Goal: Information Seeking & Learning: Find specific fact

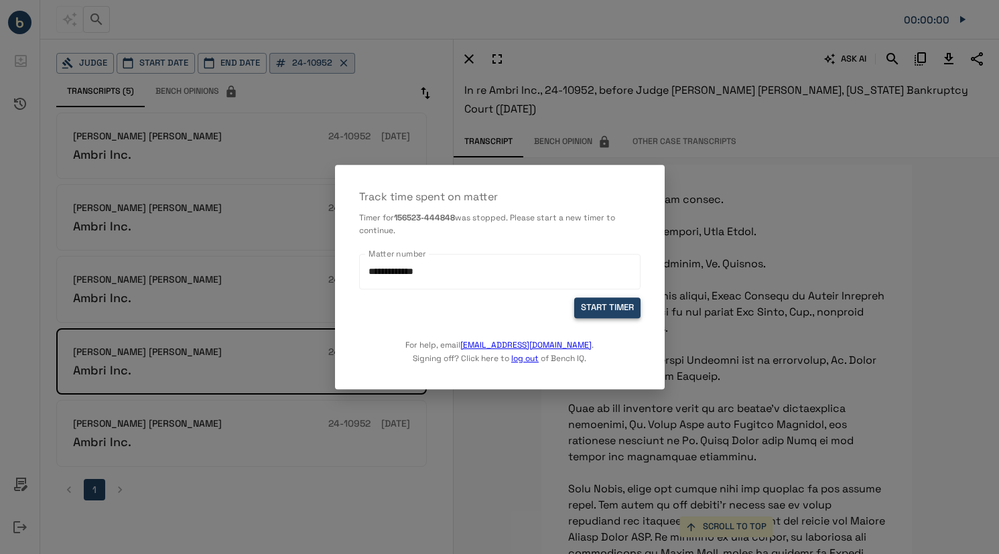
scroll to position [3546, 0]
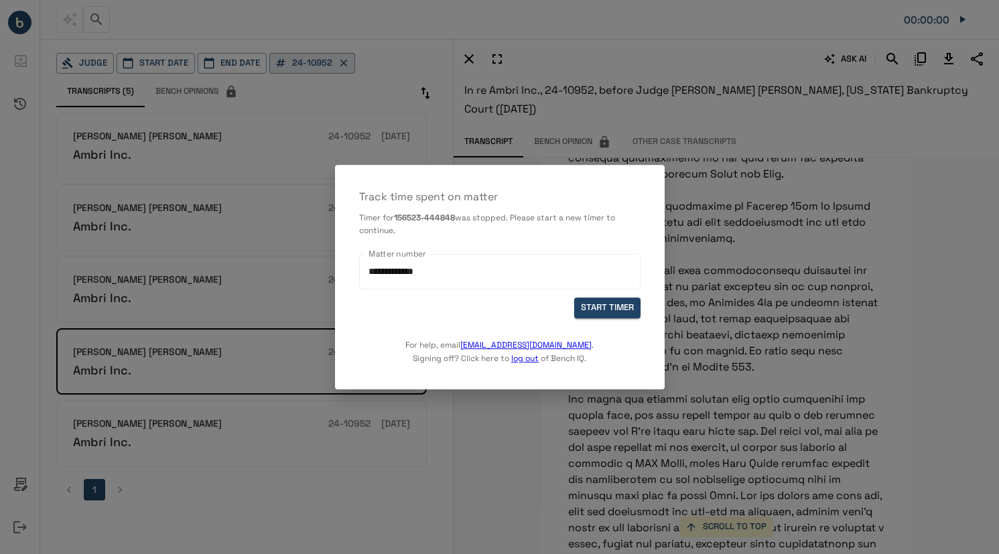
click at [607, 319] on div "For help, email [EMAIL_ADDRESS][DOMAIN_NAME] . Signing off? Click here to log o…" at bounding box center [499, 341] width 281 height 47
click at [609, 312] on button "START TIMER" at bounding box center [607, 308] width 66 height 21
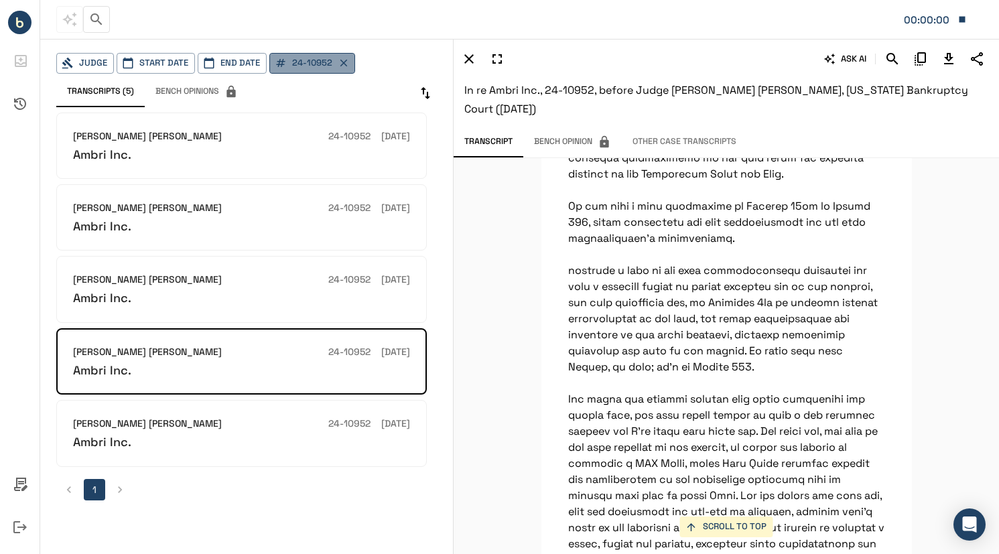
click at [345, 62] on icon "button" at bounding box center [344, 63] width 12 height 12
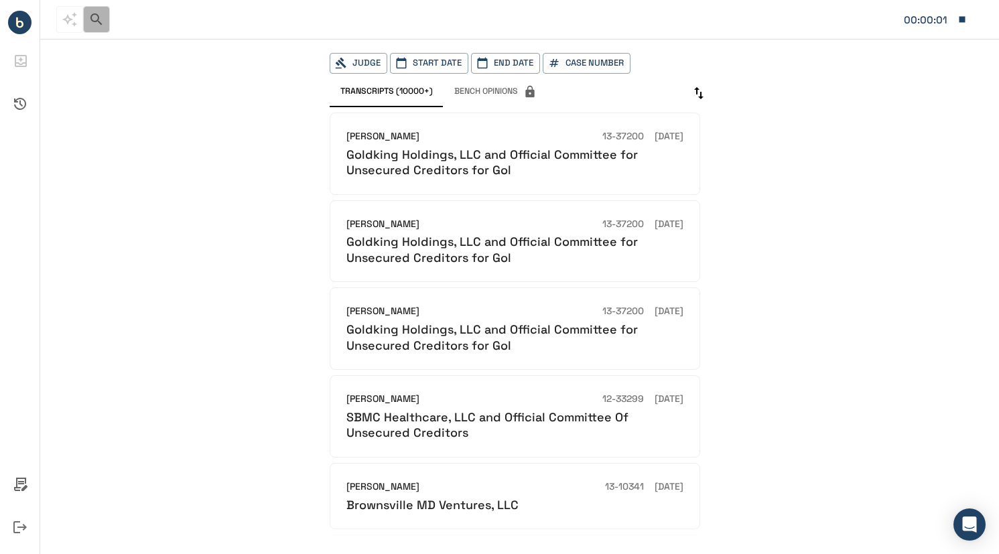
click at [101, 22] on icon "button" at bounding box center [96, 19] width 16 height 16
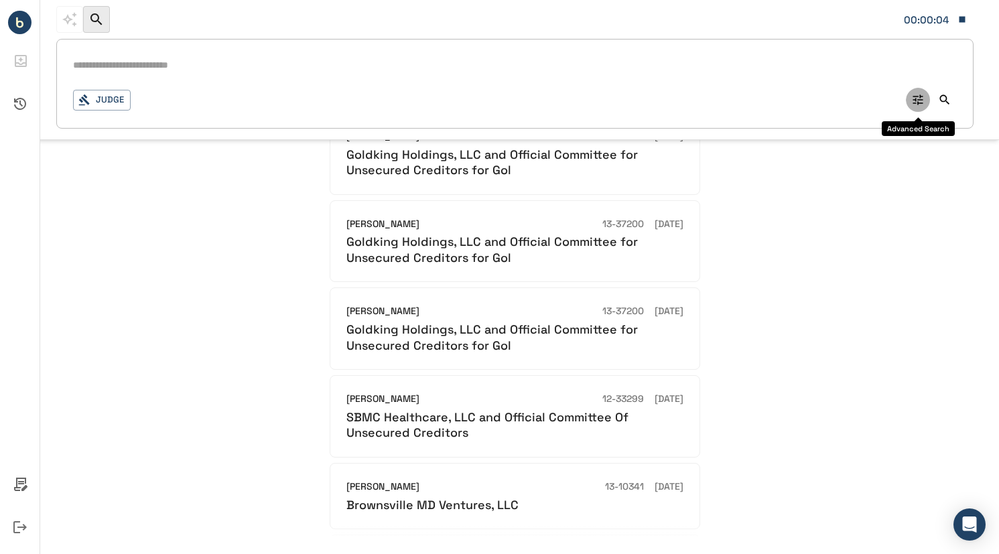
click at [918, 98] on icon "Advanced Search" at bounding box center [917, 99] width 13 height 13
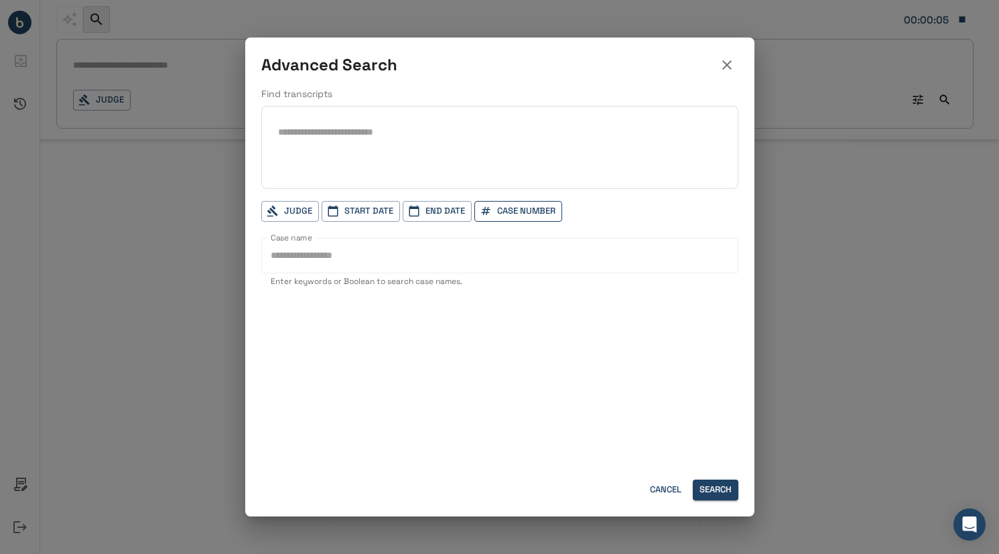
click at [507, 208] on button "Case Number" at bounding box center [518, 211] width 88 height 21
click at [536, 236] on input "text" at bounding box center [567, 244] width 167 height 25
paste input "********"
type input "********"
click at [718, 490] on div at bounding box center [499, 277] width 999 height 554
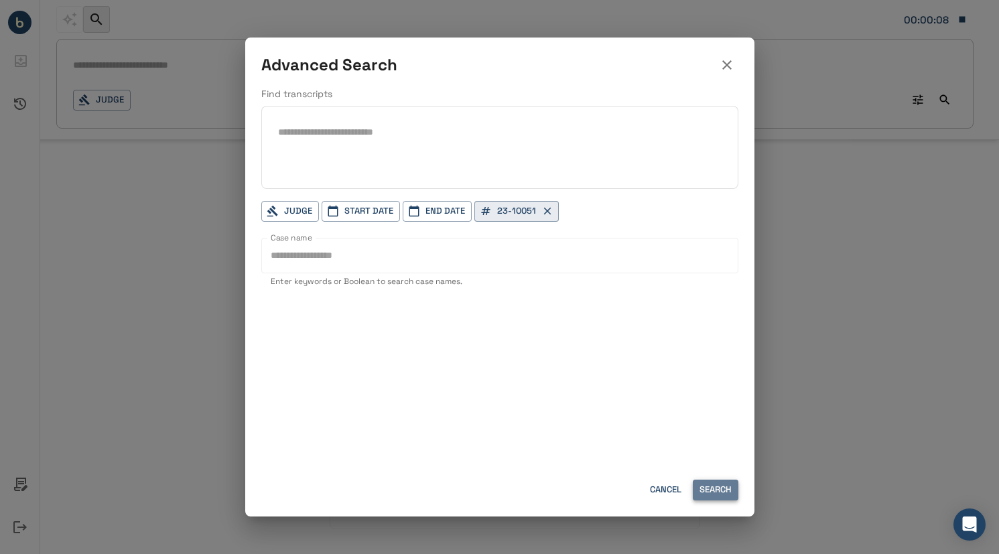
click at [721, 491] on button "Search" at bounding box center [716, 490] width 46 height 21
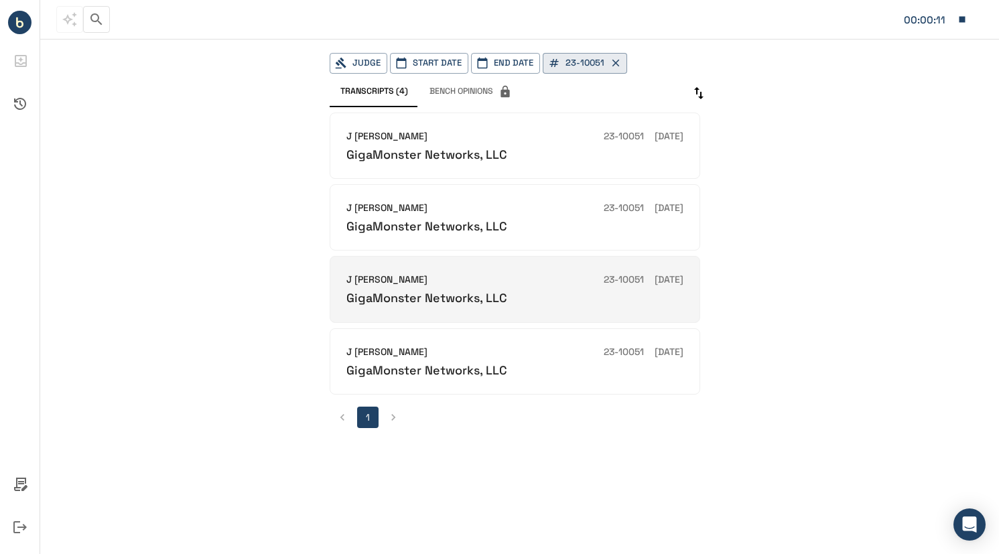
click at [545, 300] on div "GigaMonster Networks, LLC" at bounding box center [514, 297] width 337 height 15
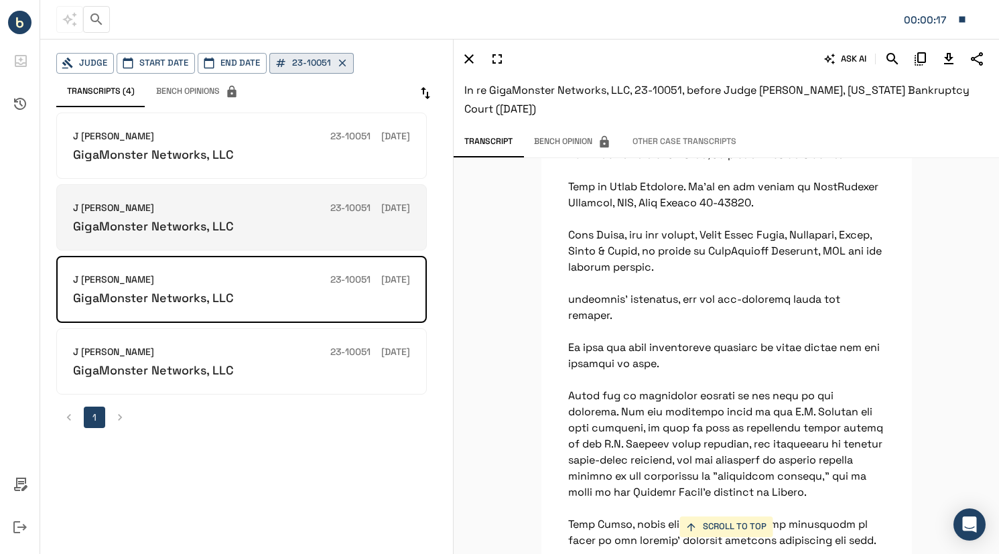
scroll to position [67, 0]
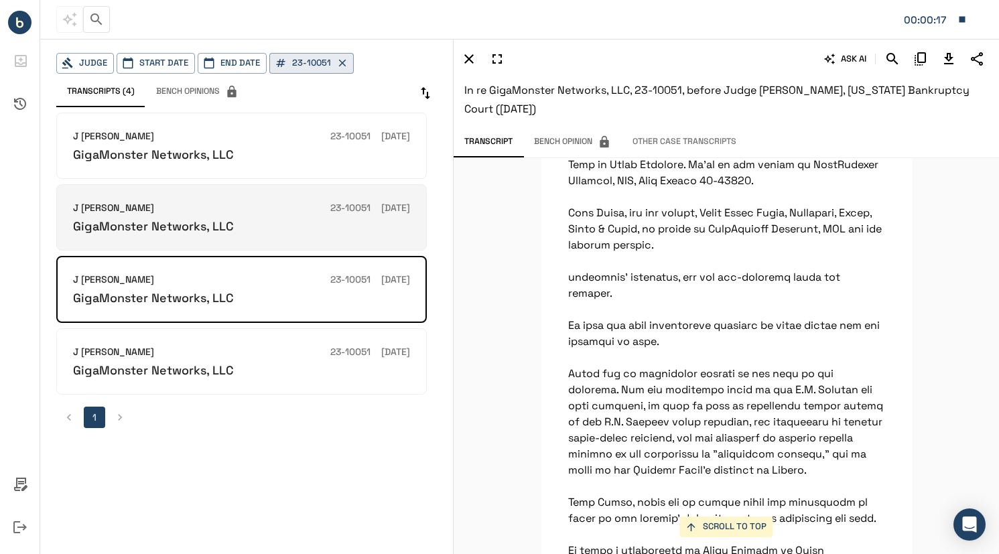
click at [280, 239] on div "J [PERSON_NAME] 23-10051 [DATE] GigaMonster Networks, LLC" at bounding box center [241, 217] width 370 height 66
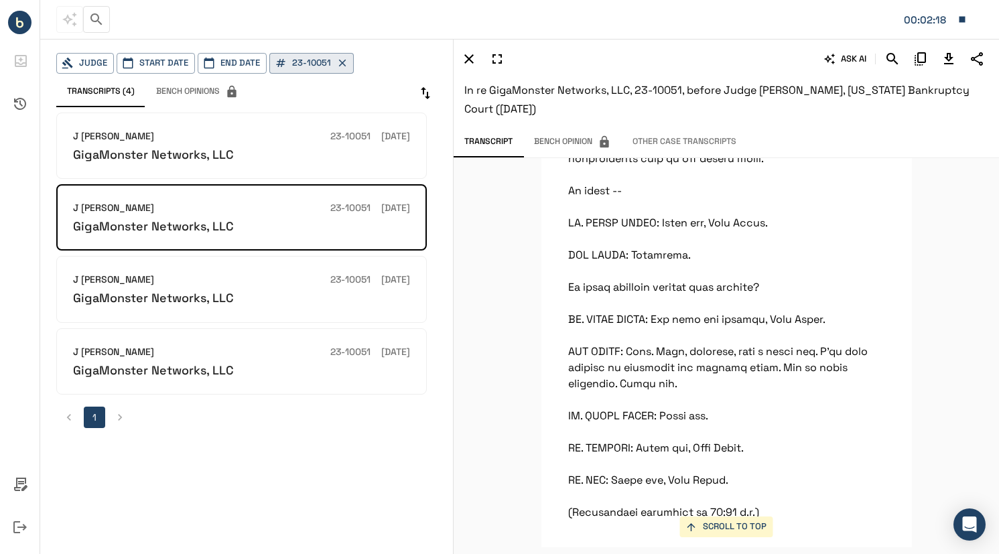
scroll to position [7966, 0]
click at [953, 60] on icon "Download Transcript" at bounding box center [948, 59] width 16 height 16
click at [968, 21] on button "00:02:46" at bounding box center [935, 19] width 76 height 28
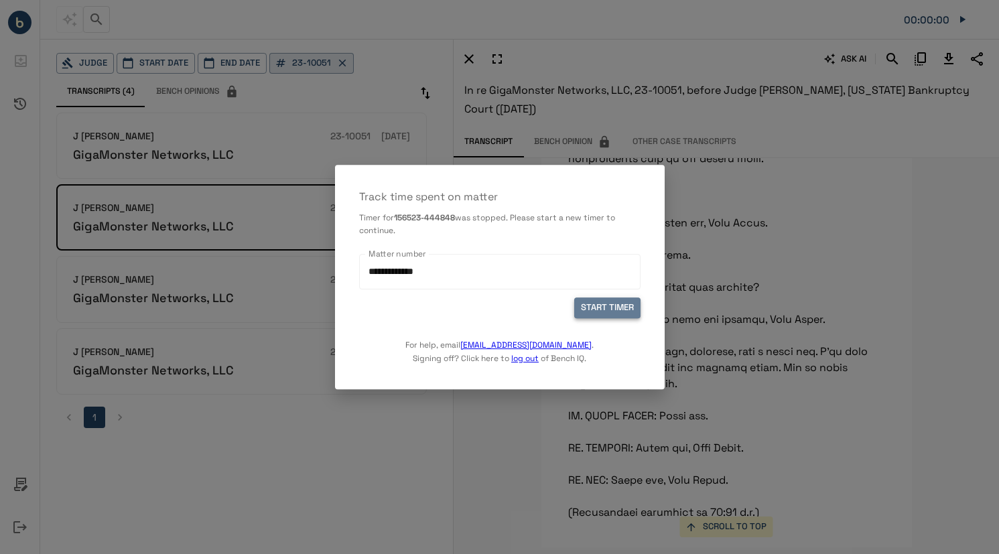
click at [594, 309] on button "START TIMER" at bounding box center [607, 308] width 66 height 21
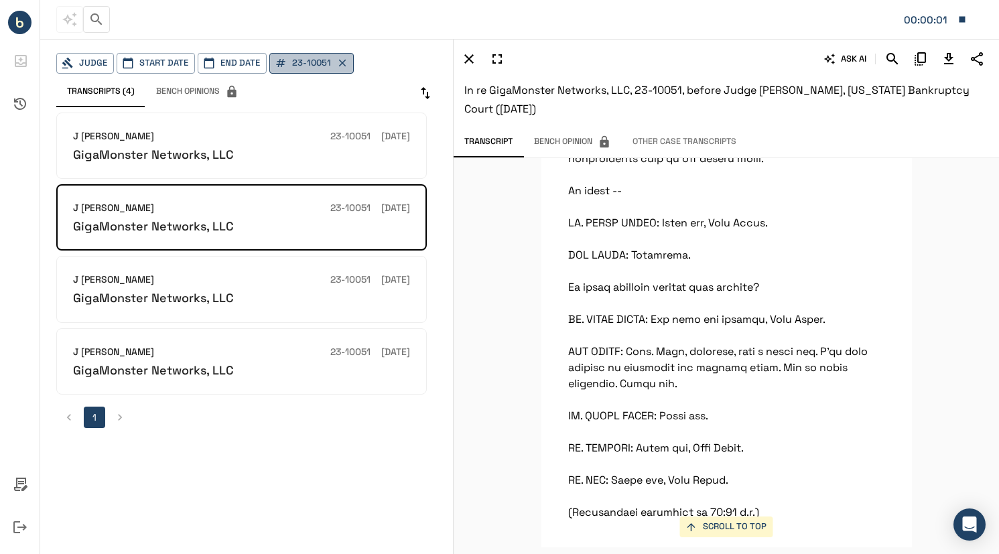
click at [317, 68] on button "23-10051" at bounding box center [311, 63] width 84 height 21
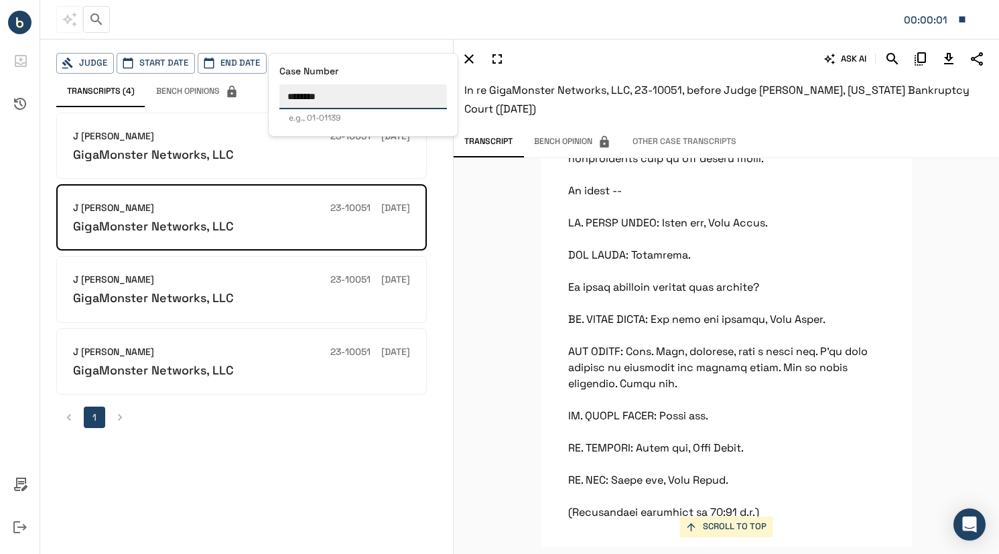
click at [337, 91] on input "********" at bounding box center [362, 96] width 167 height 25
paste input "text"
type input "********"
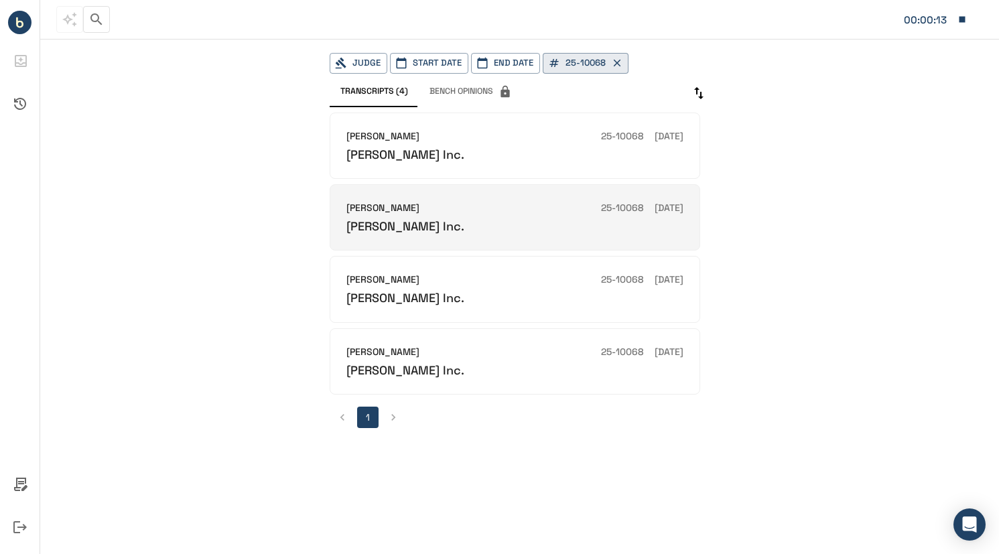
click at [526, 208] on div "[PERSON_NAME] 25-10068 [DATE]" at bounding box center [514, 208] width 337 height 15
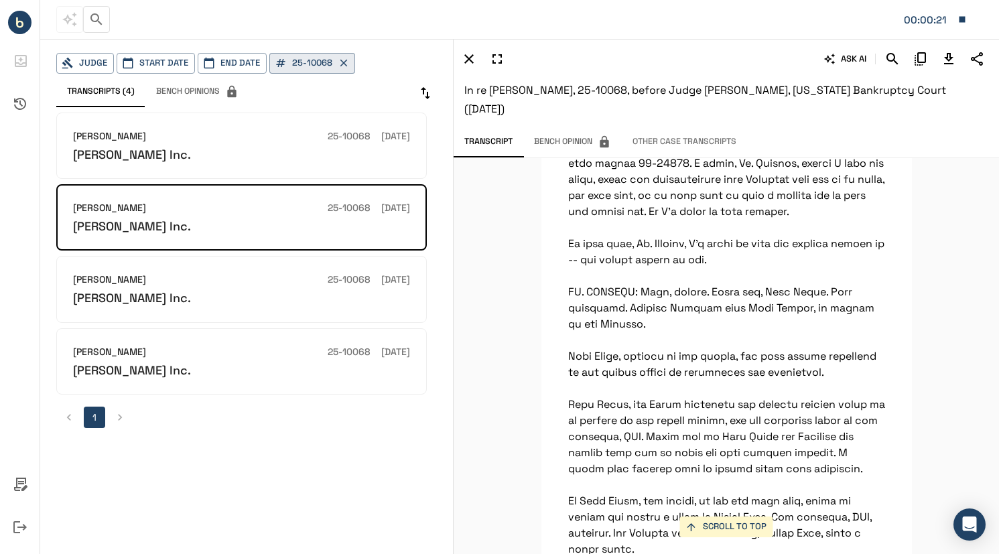
scroll to position [67, 0]
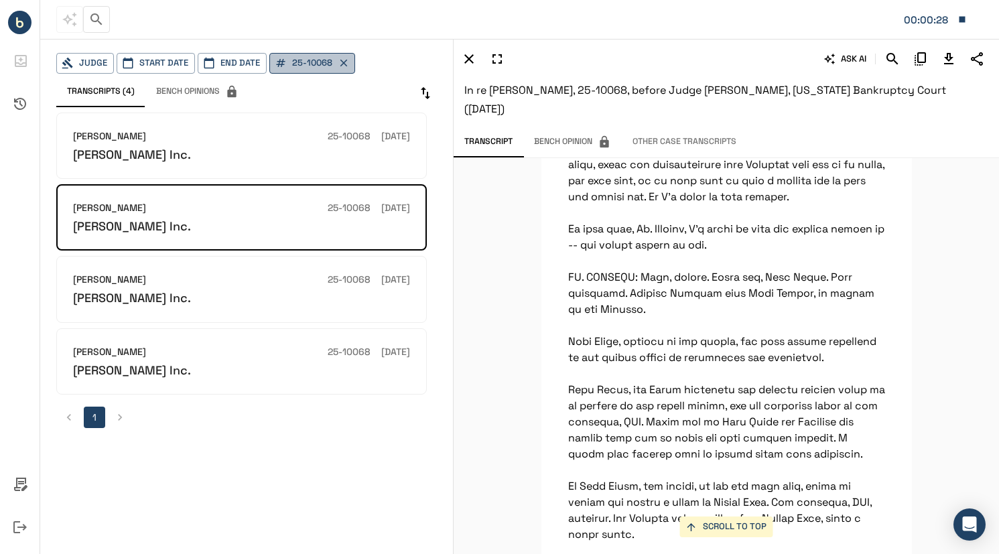
click at [346, 65] on icon "button" at bounding box center [344, 63] width 12 height 12
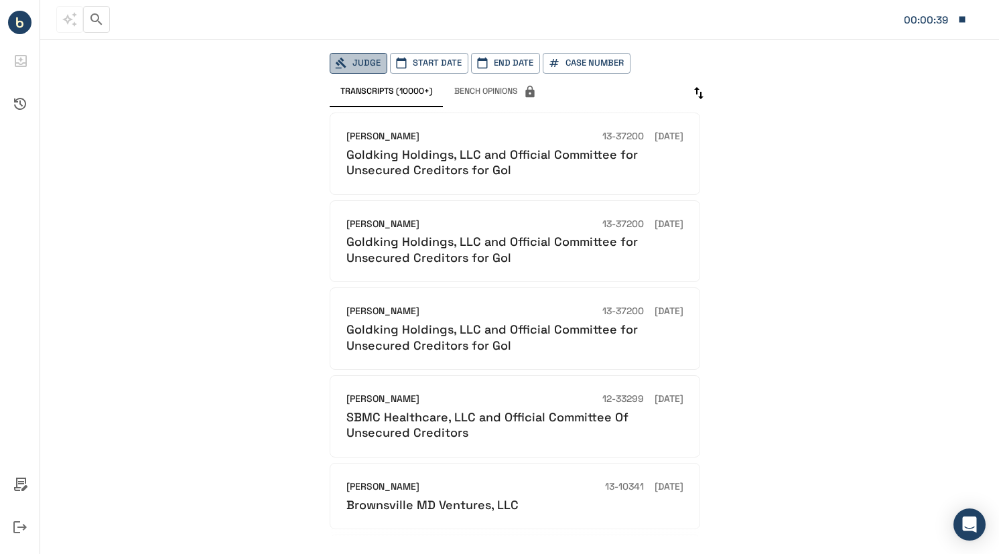
click at [365, 58] on button "Judge" at bounding box center [359, 63] width 58 height 21
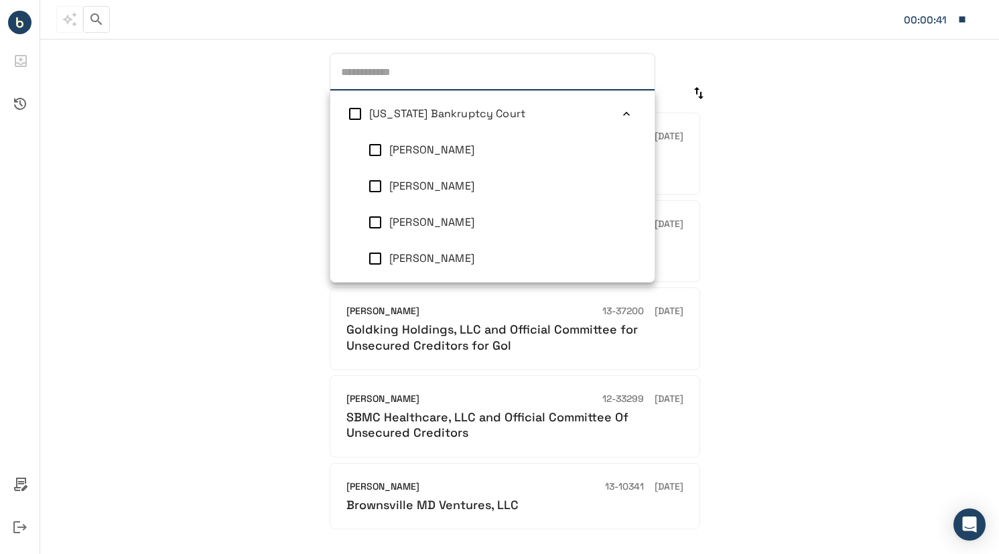
click at [452, 218] on span "[PERSON_NAME]" at bounding box center [431, 222] width 85 height 14
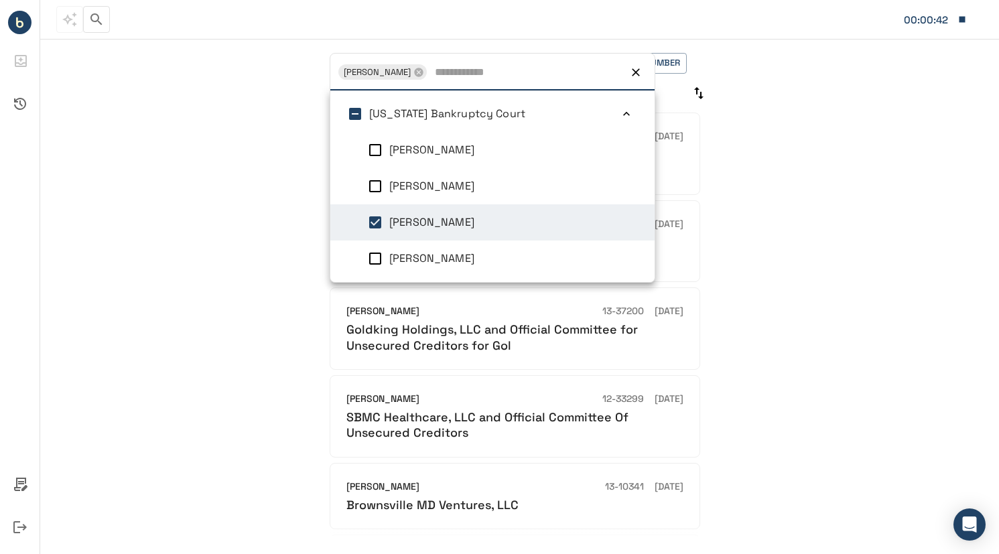
click at [844, 201] on div "[PERSON_NAME] [PERSON_NAME] [PERSON_NAME] Start Date End Date Case Number Trans…" at bounding box center [519, 295] width 958 height 517
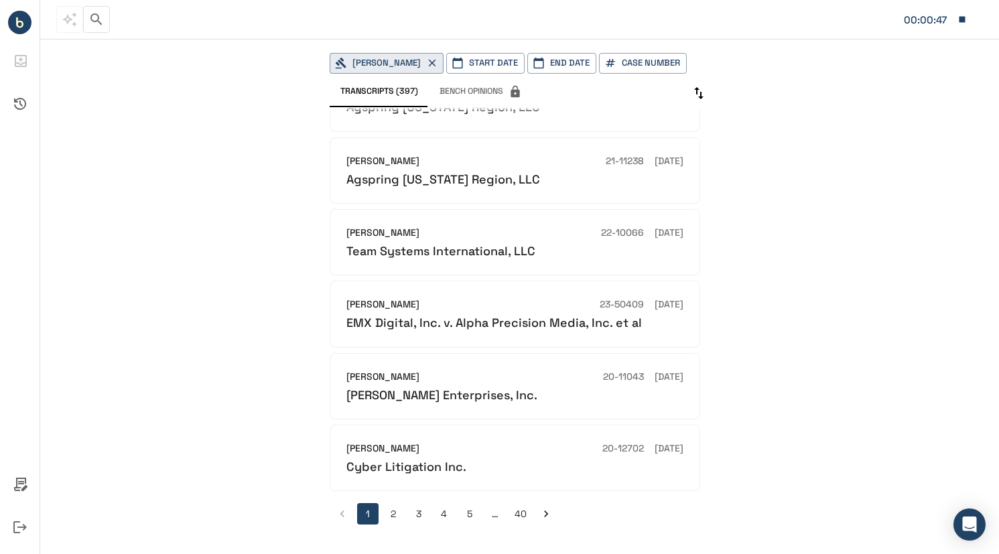
scroll to position [336, 0]
click at [393, 518] on button "2" at bounding box center [392, 512] width 21 height 21
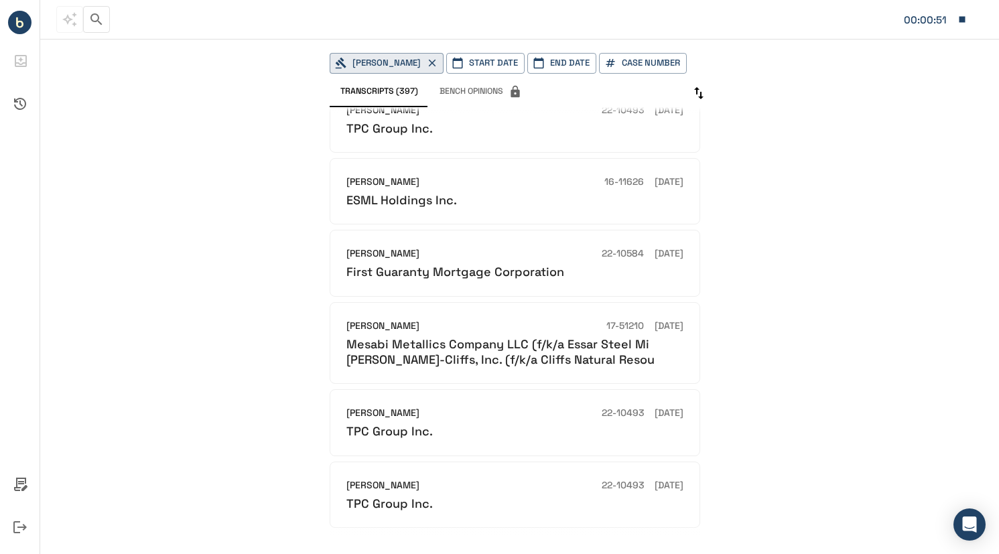
scroll to position [352, 0]
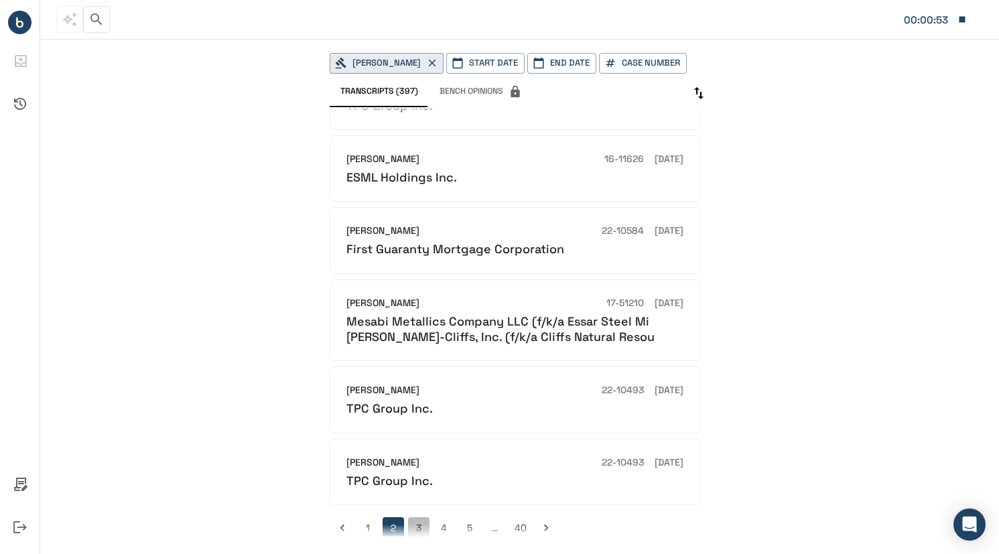
click at [417, 517] on button "3" at bounding box center [418, 527] width 21 height 21
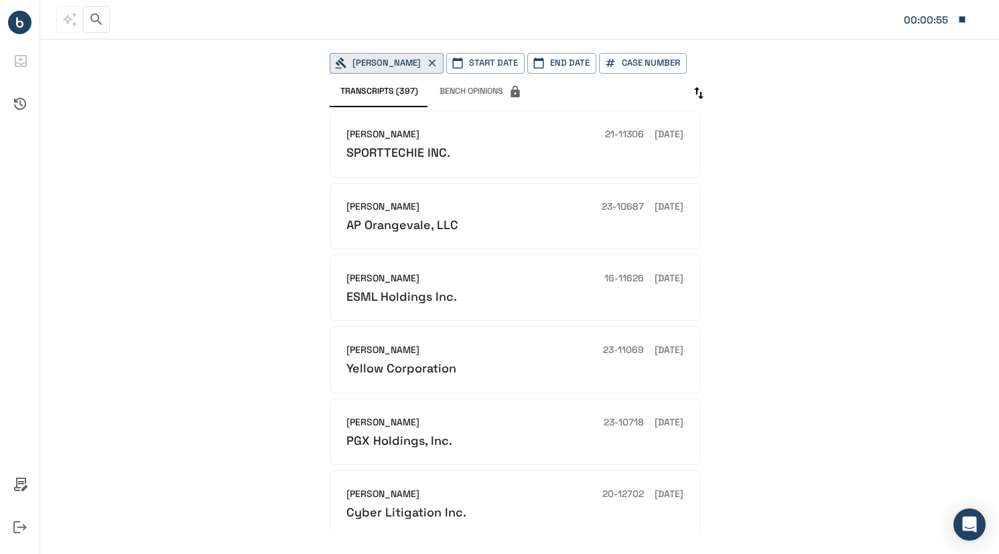
scroll to position [335, 0]
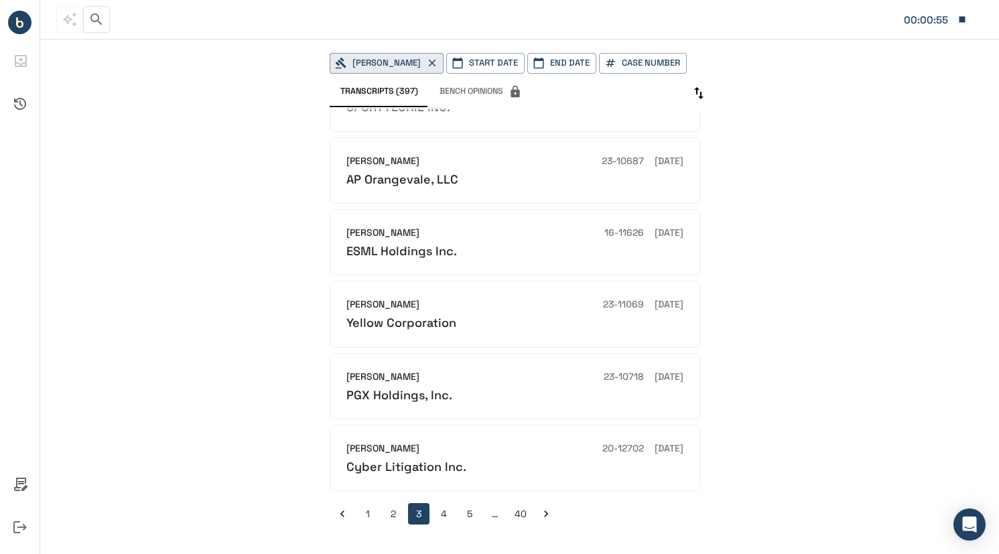
click at [442, 516] on button "4" at bounding box center [443, 513] width 21 height 21
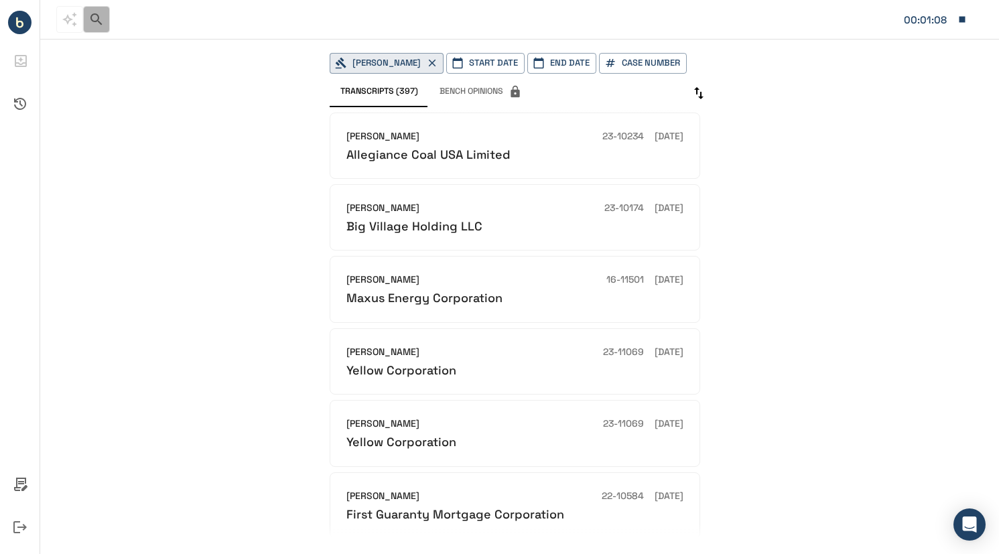
click at [101, 19] on icon "button" at bounding box center [96, 19] width 16 height 16
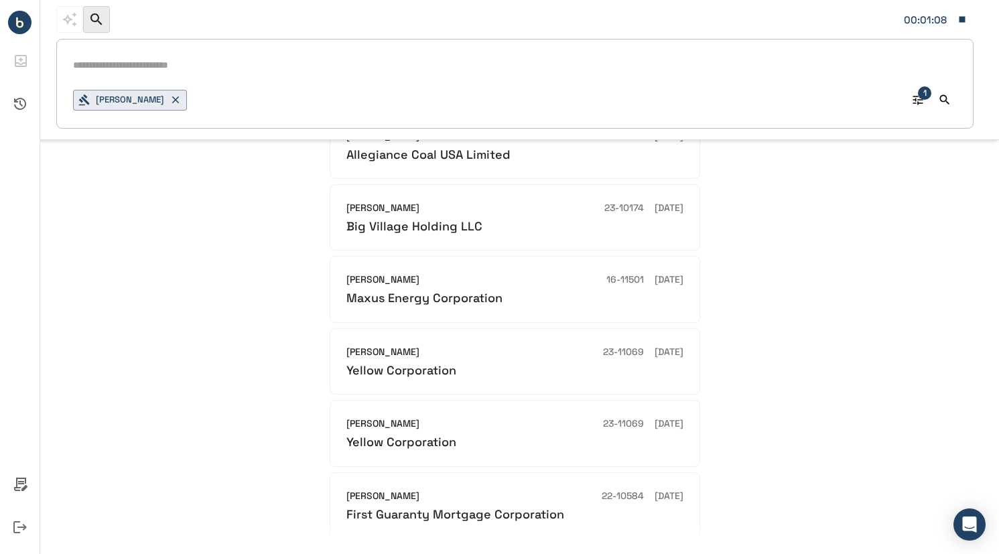
click at [180, 70] on input "text" at bounding box center [514, 65] width 883 height 19
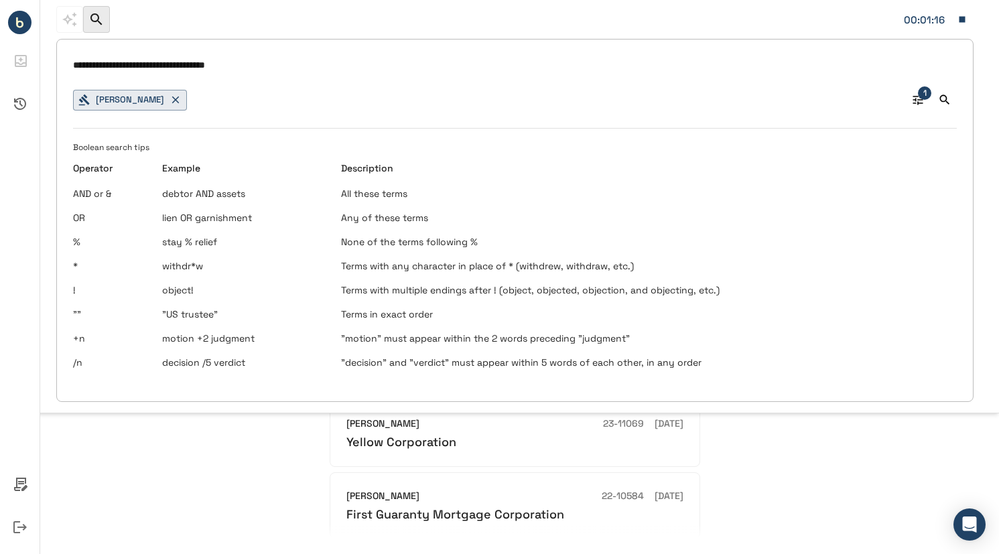
type input "**********"
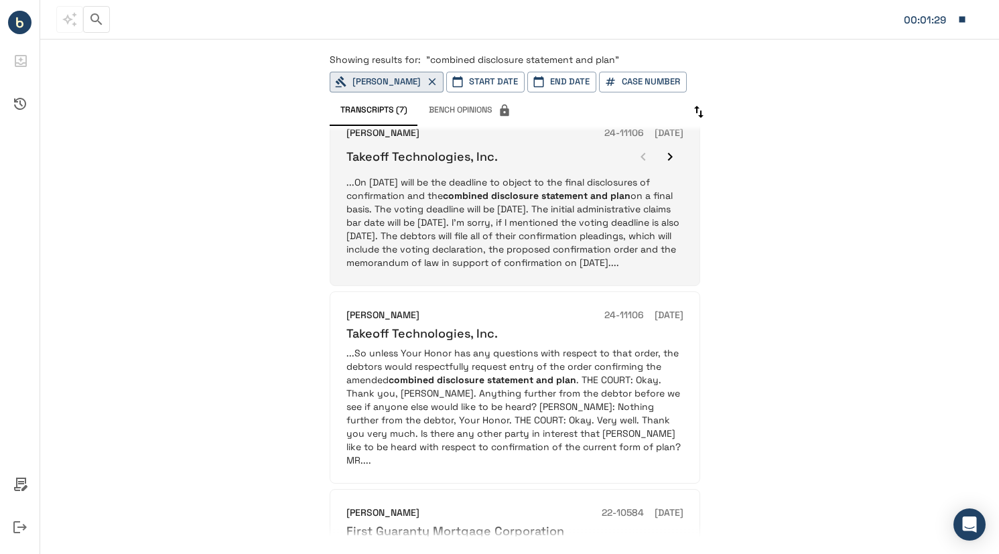
scroll to position [402, 0]
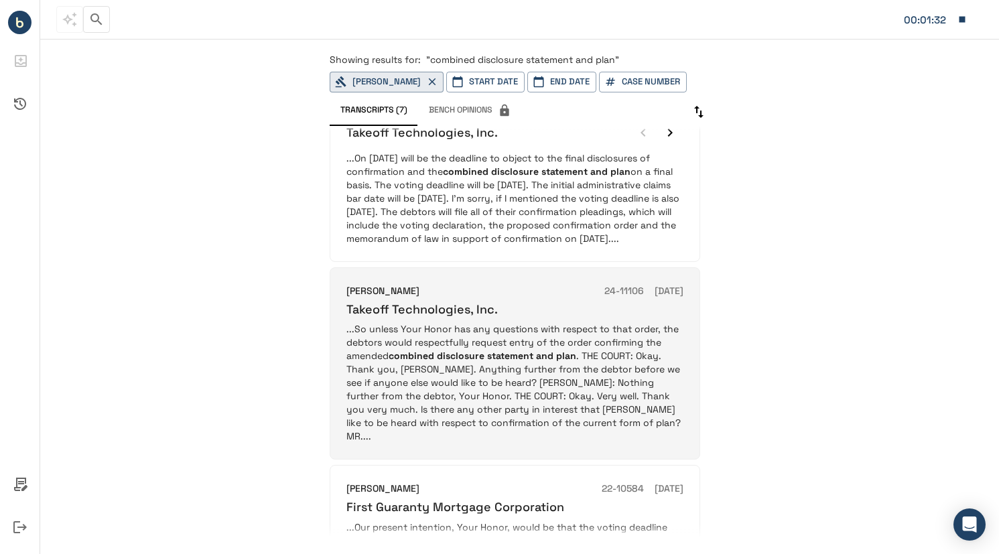
click at [410, 317] on h6 "Takeoff Technologies, Inc." at bounding box center [421, 308] width 151 height 15
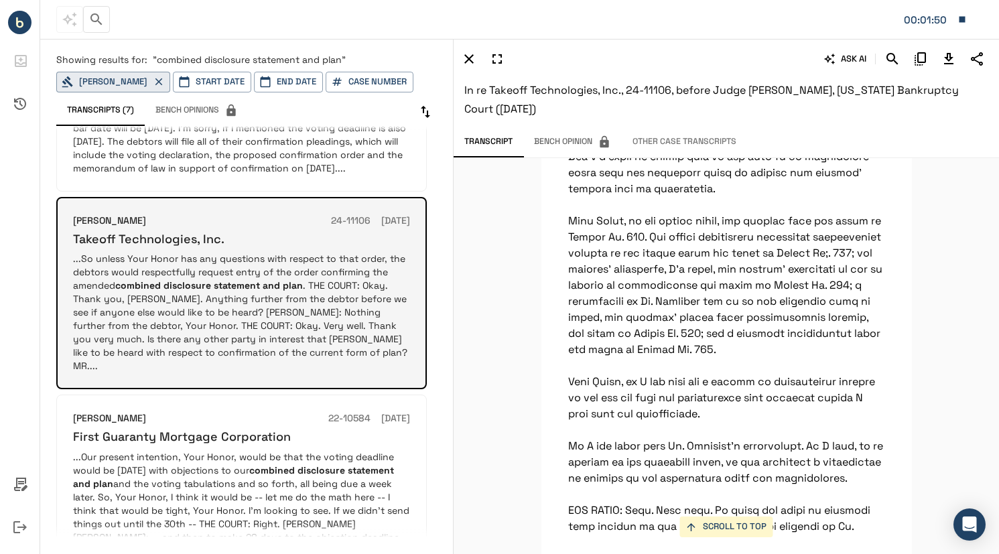
scroll to position [469, 0]
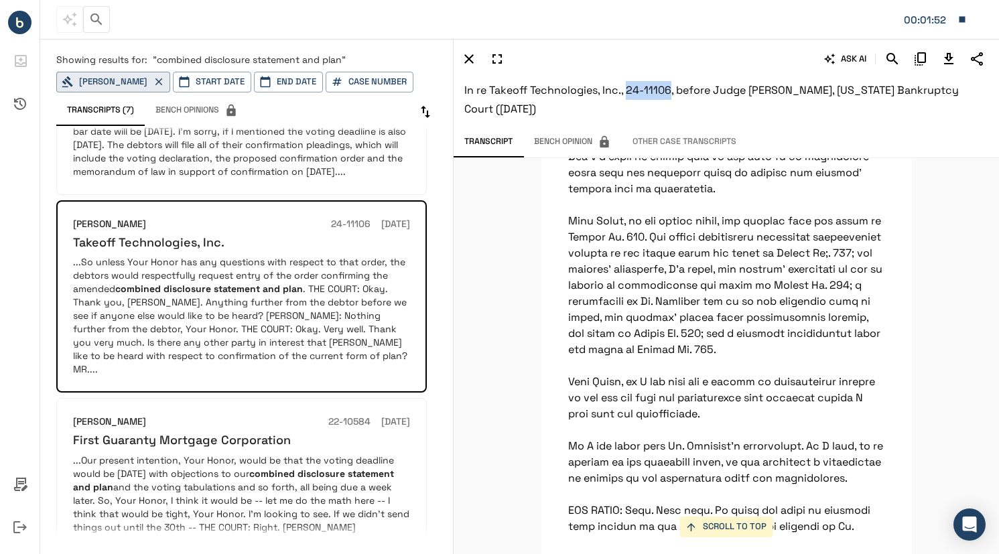
drag, startPoint x: 626, startPoint y: 90, endPoint x: 672, endPoint y: 90, distance: 45.5
click at [672, 90] on span "In re Takeoff Technologies, Inc., 24-11106, before Judge [PERSON_NAME], [US_STA…" at bounding box center [711, 99] width 494 height 33
copy span "24-11106"
click at [367, 80] on button "Case Number" at bounding box center [370, 82] width 88 height 21
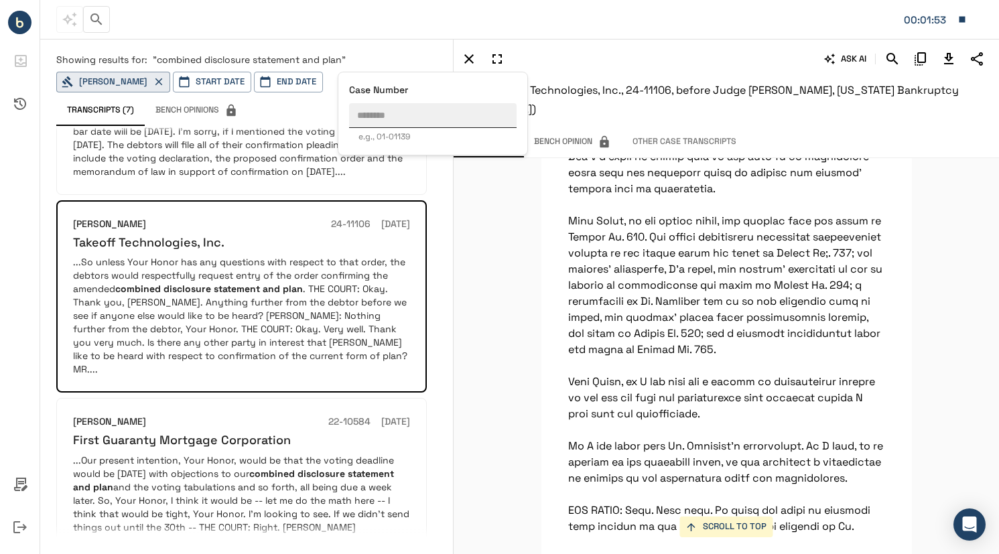
click at [366, 117] on input "text" at bounding box center [432, 115] width 167 height 25
paste input "********"
type input "********"
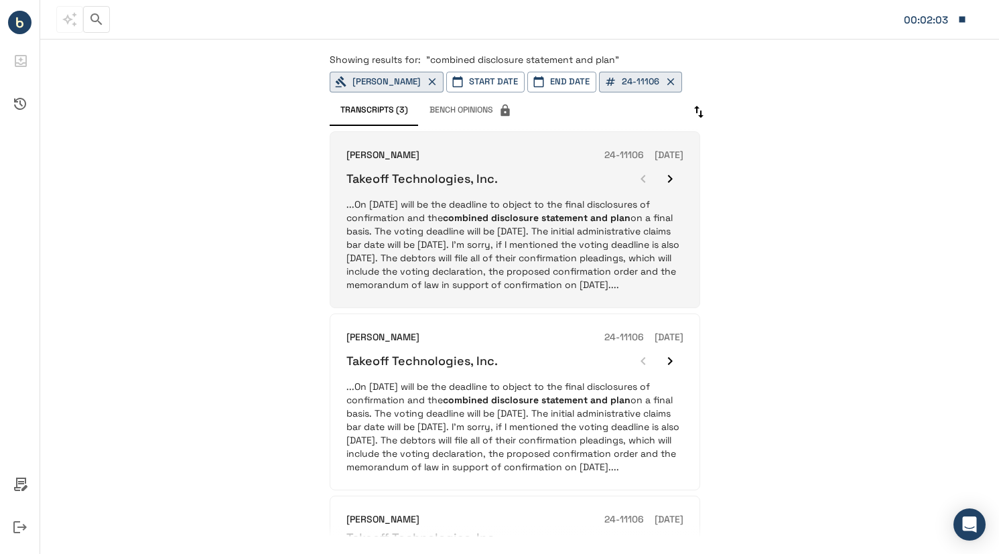
click at [533, 275] on p "...On [DATE] will be the deadline to object to the final disclosures of confirm…" at bounding box center [514, 245] width 337 height 94
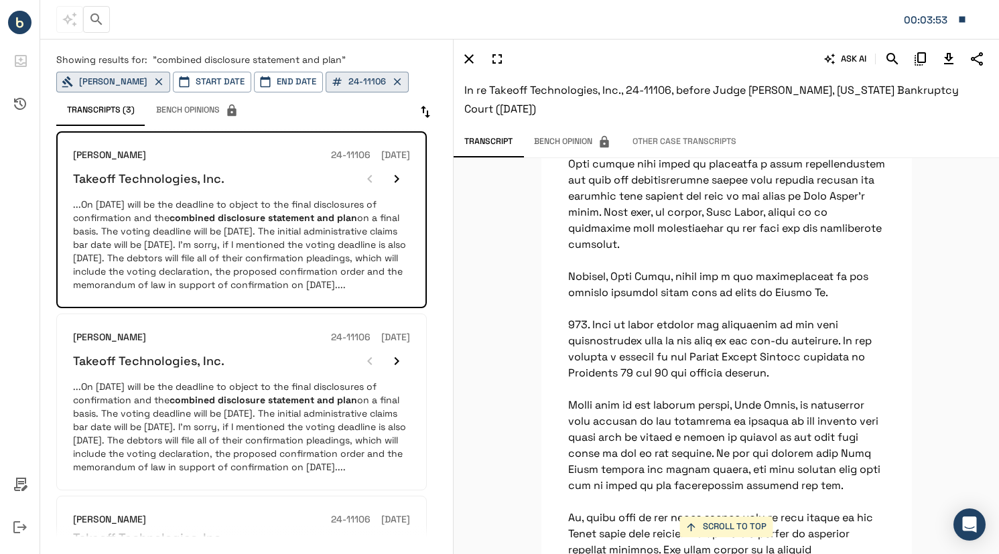
scroll to position [3349, 0]
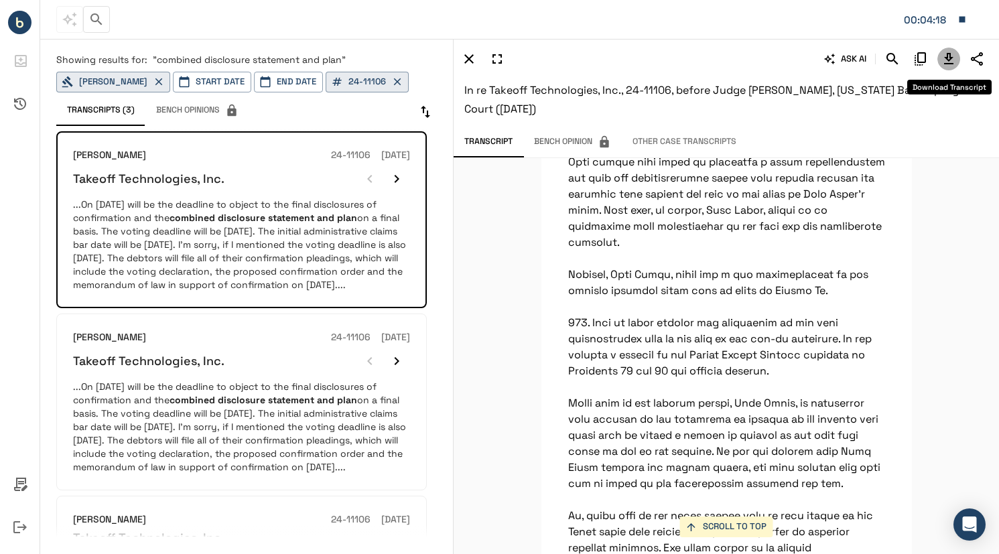
click at [948, 60] on icon "Download Transcript" at bounding box center [948, 58] width 9 height 11
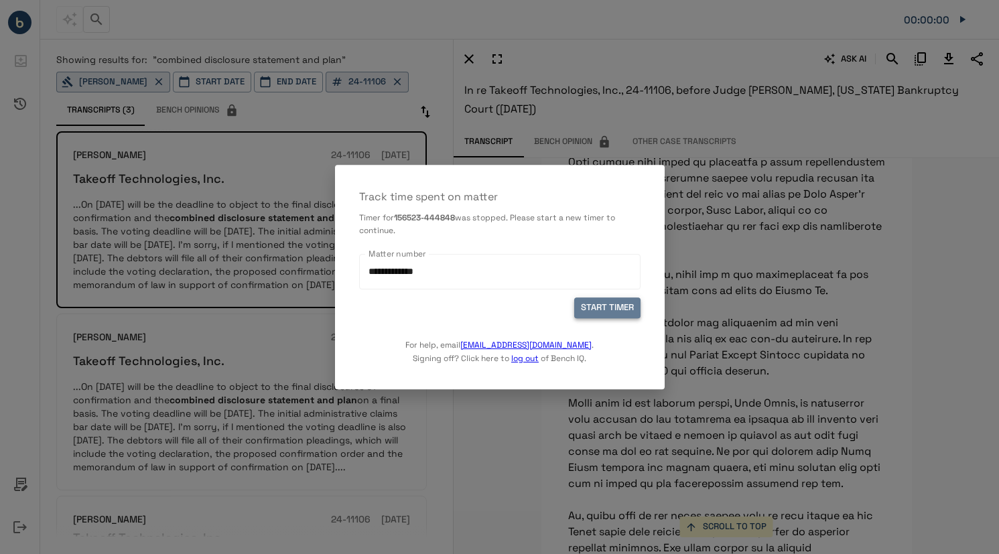
click at [614, 305] on button "START TIMER" at bounding box center [607, 308] width 66 height 21
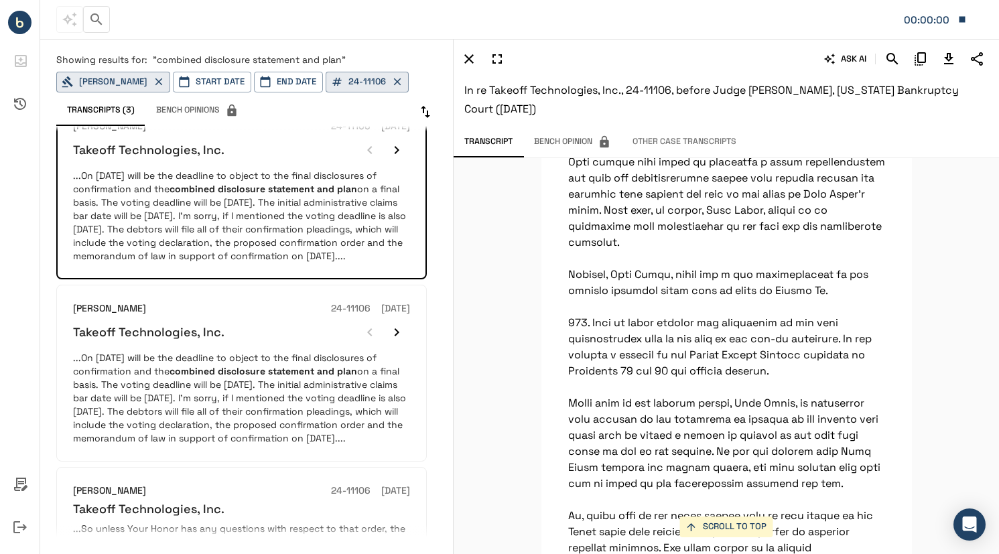
scroll to position [0, 0]
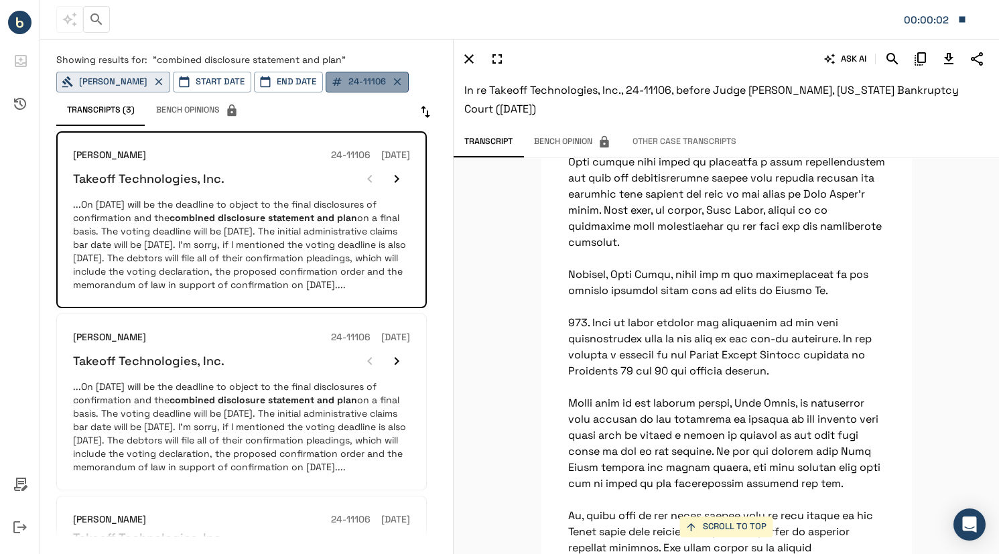
click at [403, 81] on icon "button" at bounding box center [397, 82] width 12 height 12
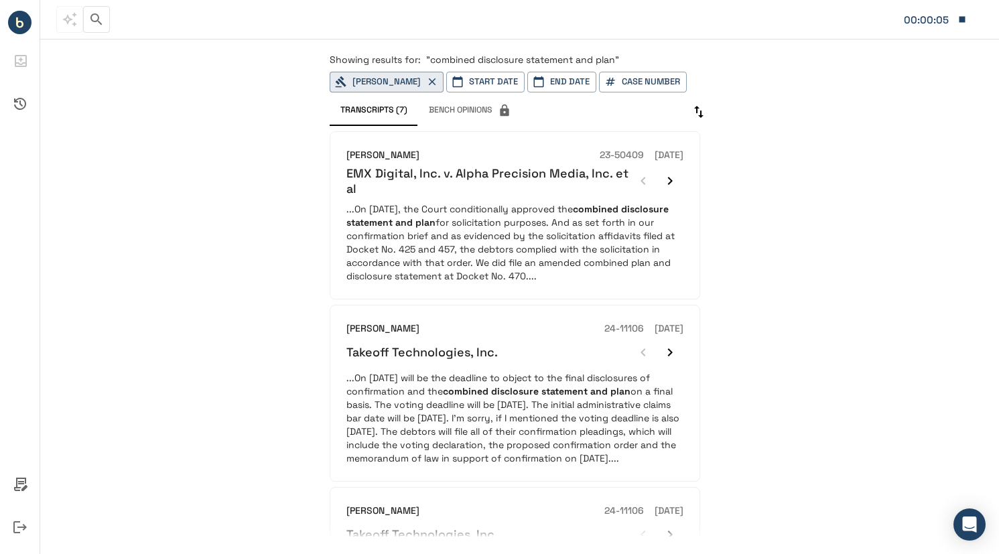
click at [86, 21] on button "button" at bounding box center [96, 19] width 27 height 27
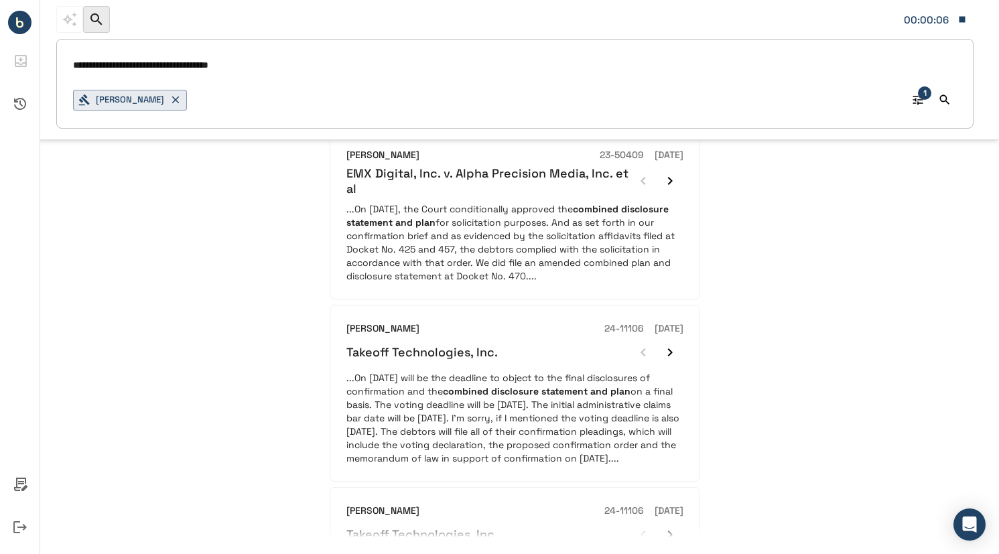
click at [159, 60] on input "**********" at bounding box center [514, 65] width 883 height 19
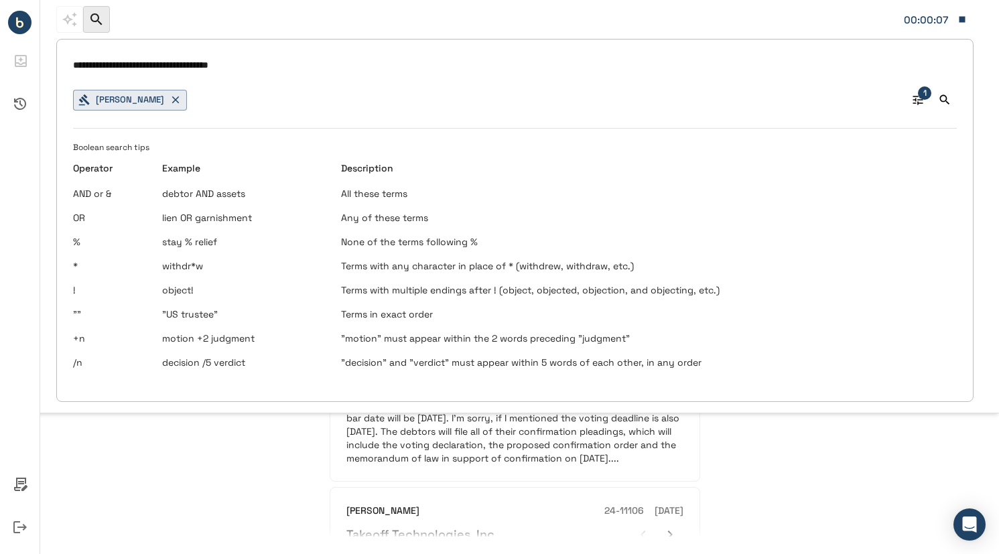
click at [410, 67] on input "**********" at bounding box center [514, 65] width 883 height 19
click at [214, 437] on div "Showing results for: "combined disclosure statement and plan" [PERSON_NAME] Sta…" at bounding box center [519, 295] width 958 height 517
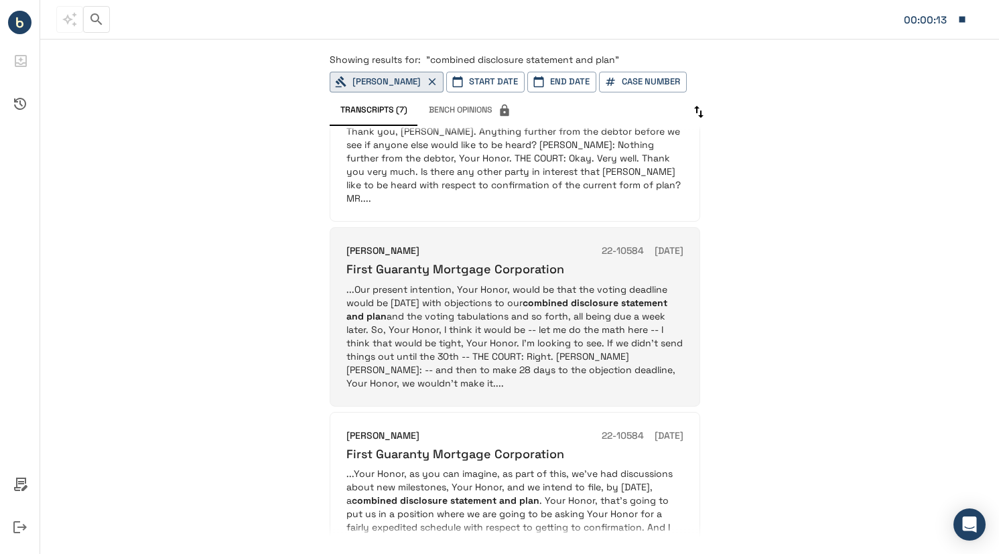
scroll to position [670, 0]
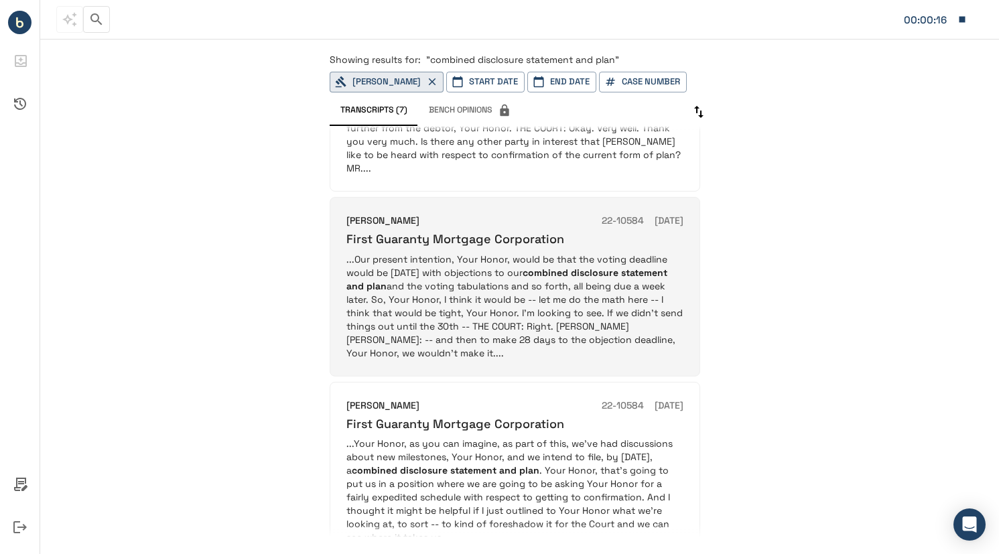
click at [417, 242] on div "[PERSON_NAME] 22-10584 [DATE] First Guaranty Mortgage Corporation" at bounding box center [514, 230] width 337 height 33
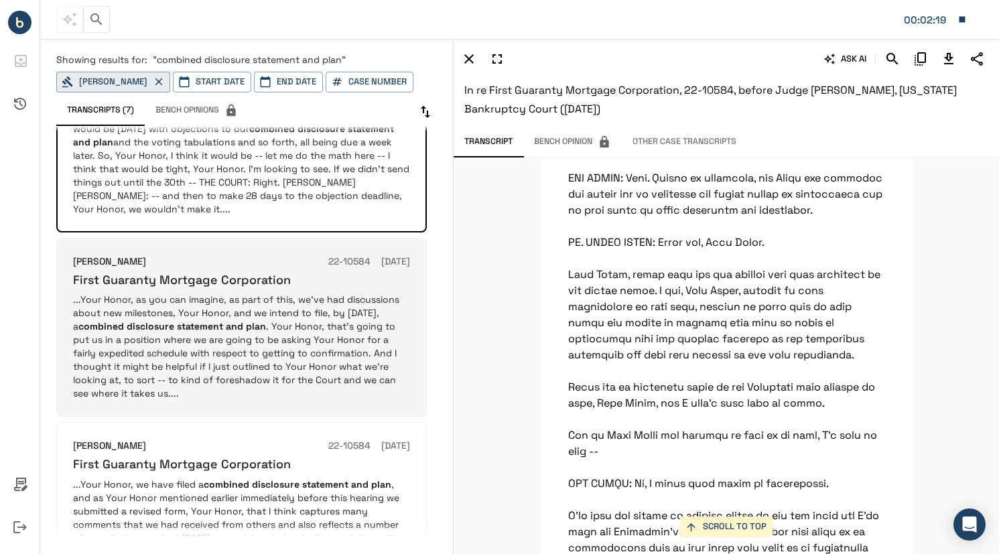
scroll to position [885, 0]
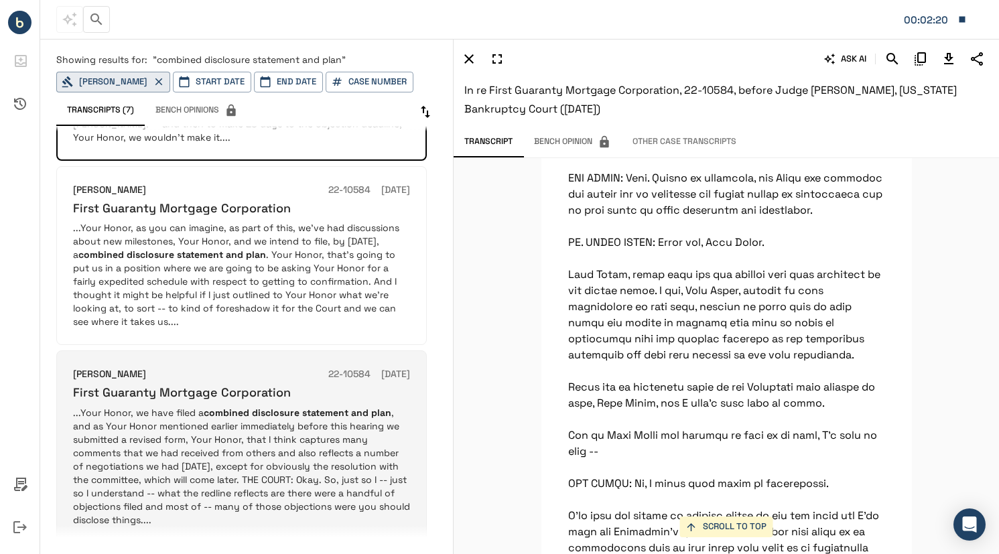
click at [328, 382] on h6 "22-10584" at bounding box center [349, 374] width 42 height 15
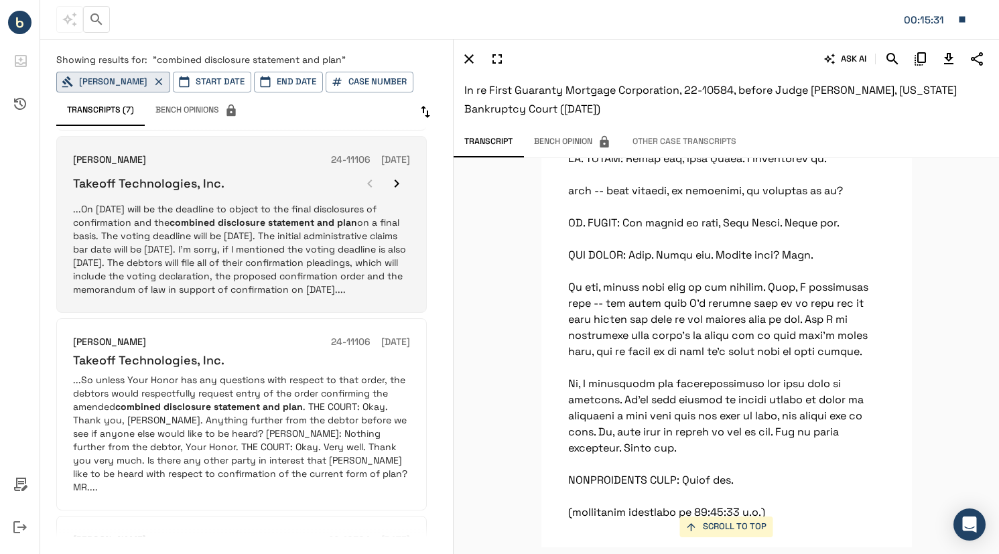
scroll to position [350, 0]
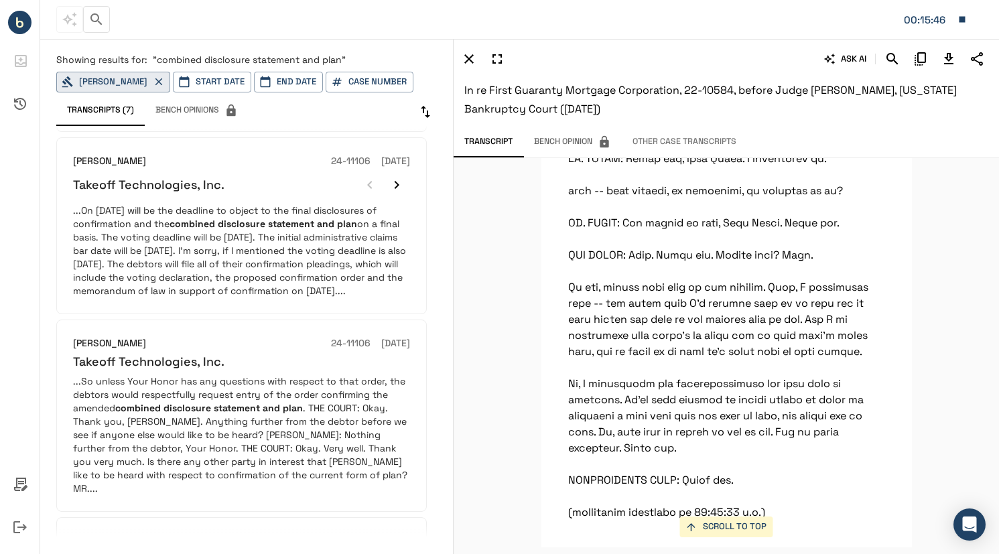
click at [838, 105] on h6 "In re First Guaranty Mortgage Corporation, 22-10584, before Judge [PERSON_NAME]…" at bounding box center [726, 100] width 524 height 38
click at [935, 24] on div "00:15:52" at bounding box center [927, 19] width 47 height 17
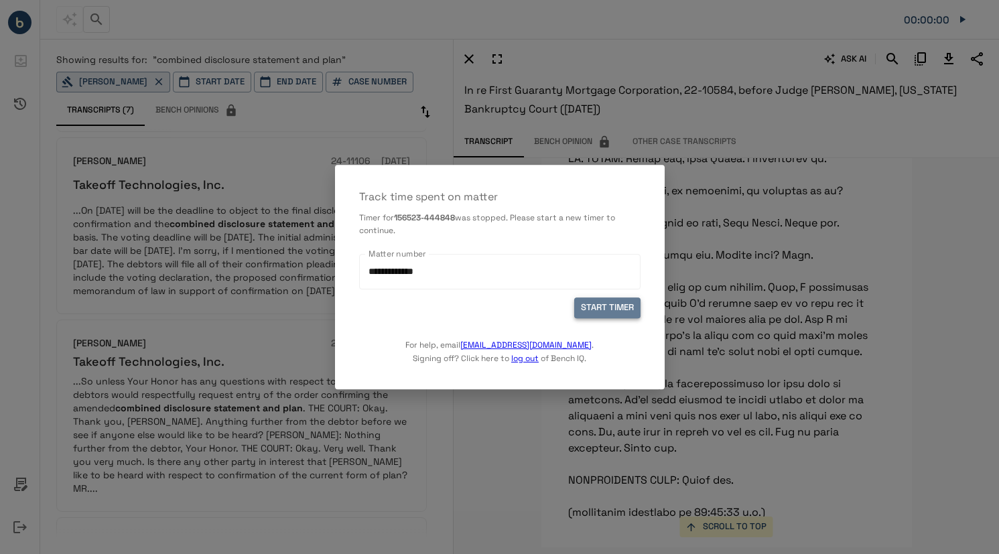
click at [605, 311] on button "START TIMER" at bounding box center [607, 308] width 66 height 21
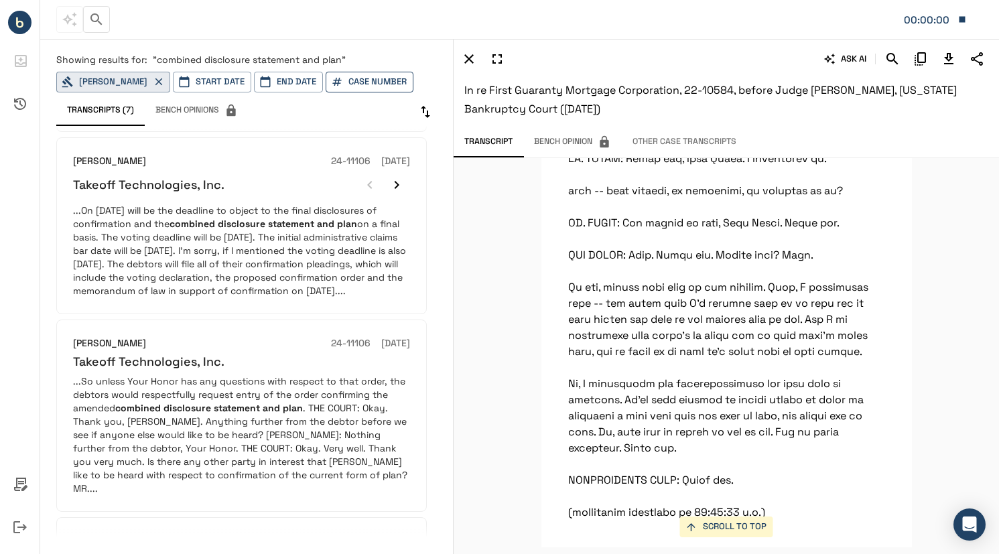
click at [382, 85] on button "Case Number" at bounding box center [370, 82] width 88 height 21
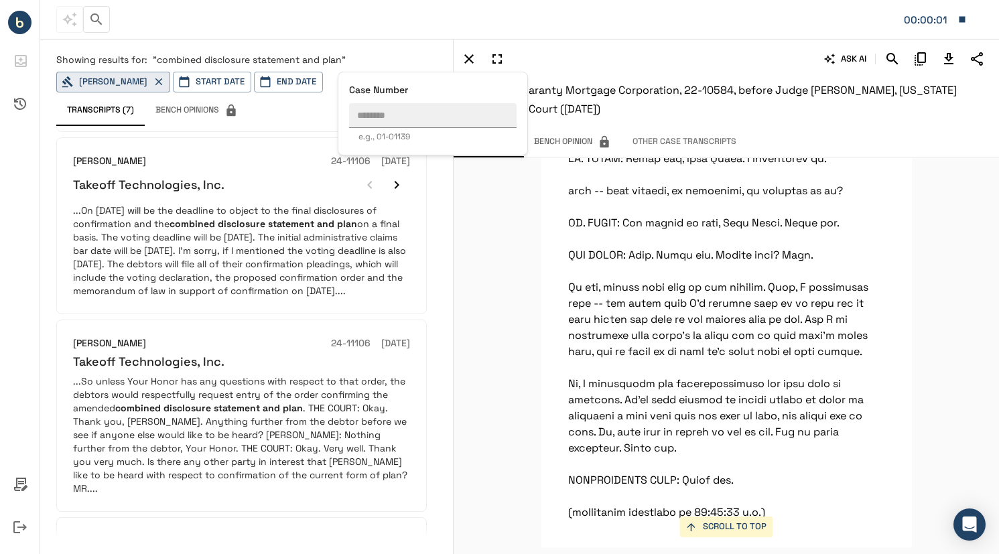
click at [169, 80] on div at bounding box center [499, 277] width 999 height 554
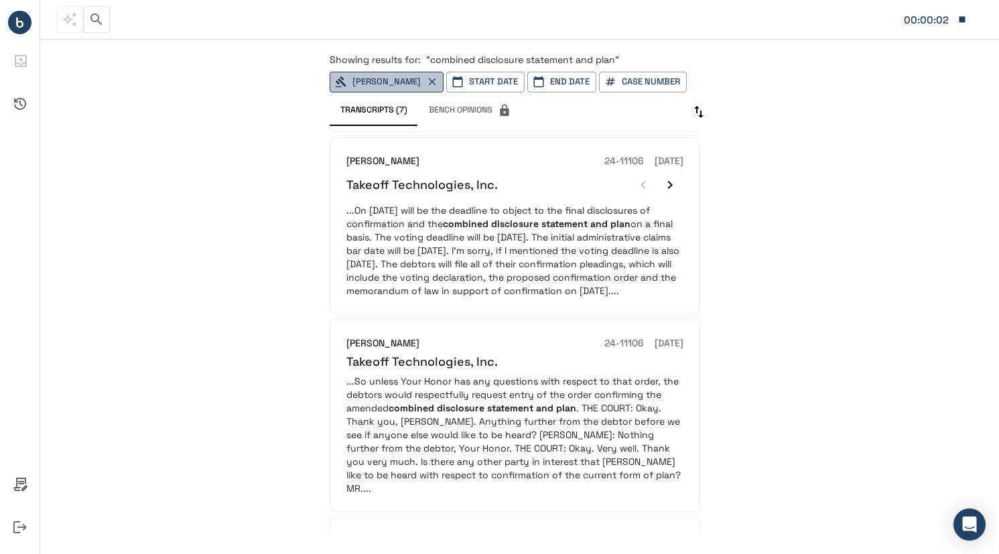
click at [438, 85] on icon "button" at bounding box center [432, 82] width 12 height 12
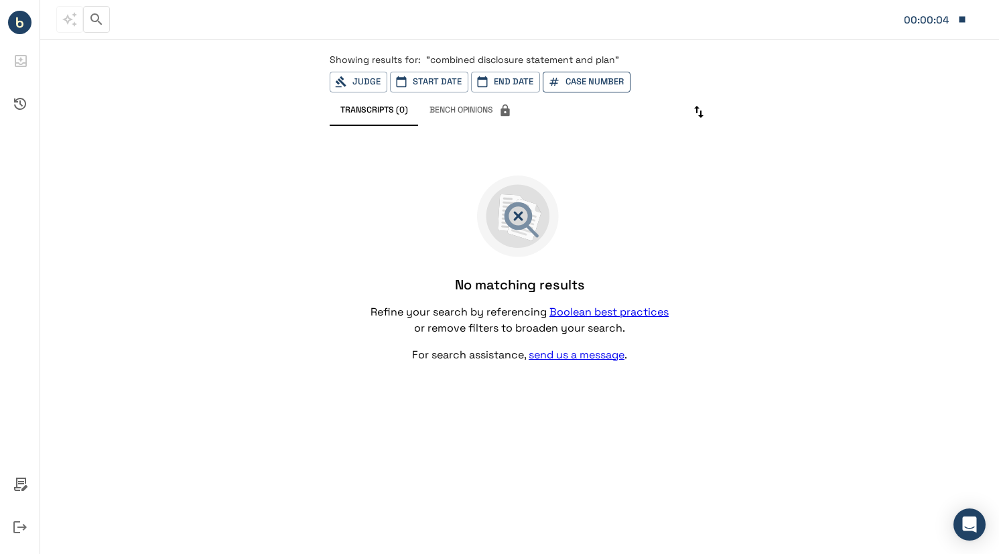
click at [593, 86] on button "Case Number" at bounding box center [587, 82] width 88 height 21
click at [585, 121] on input "text" at bounding box center [635, 115] width 167 height 25
paste input "********"
type input "********"
click at [16, 25] on circle "Bench IQ" at bounding box center [19, 22] width 23 height 23
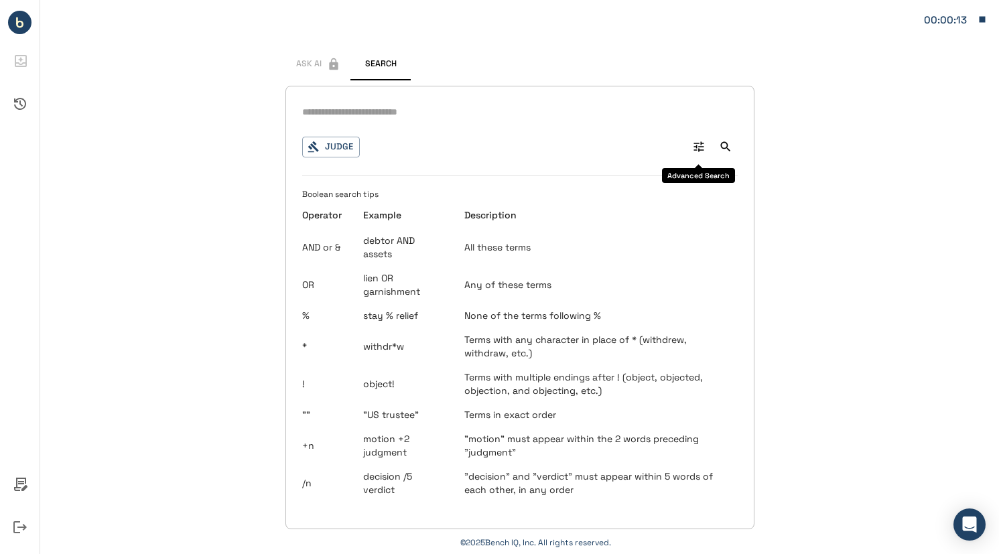
click at [695, 149] on icon "Advanced Search" at bounding box center [698, 146] width 13 height 13
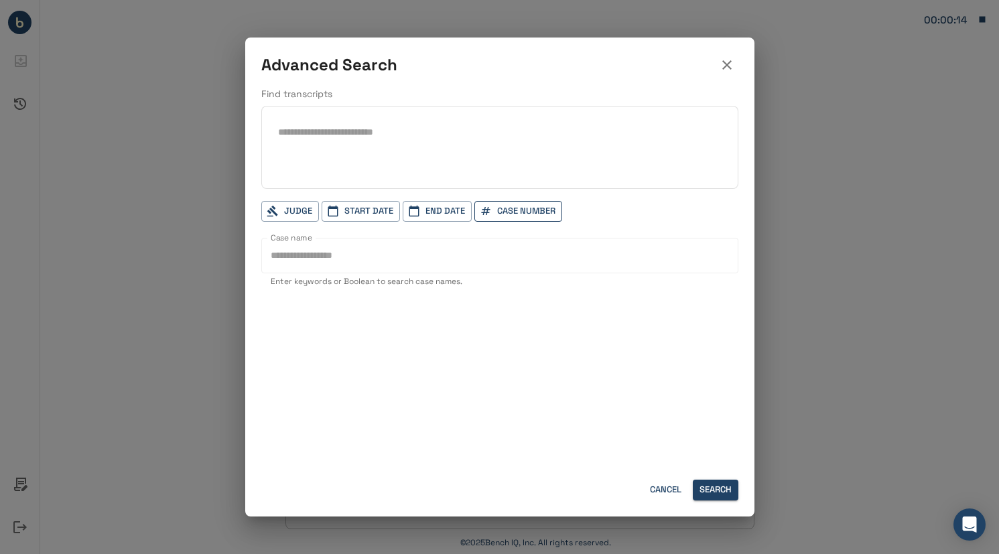
click at [506, 217] on button "Case Number" at bounding box center [518, 211] width 88 height 21
click at [547, 240] on input "text" at bounding box center [567, 244] width 167 height 25
paste input "********"
type input "********"
click at [732, 499] on div at bounding box center [499, 277] width 999 height 554
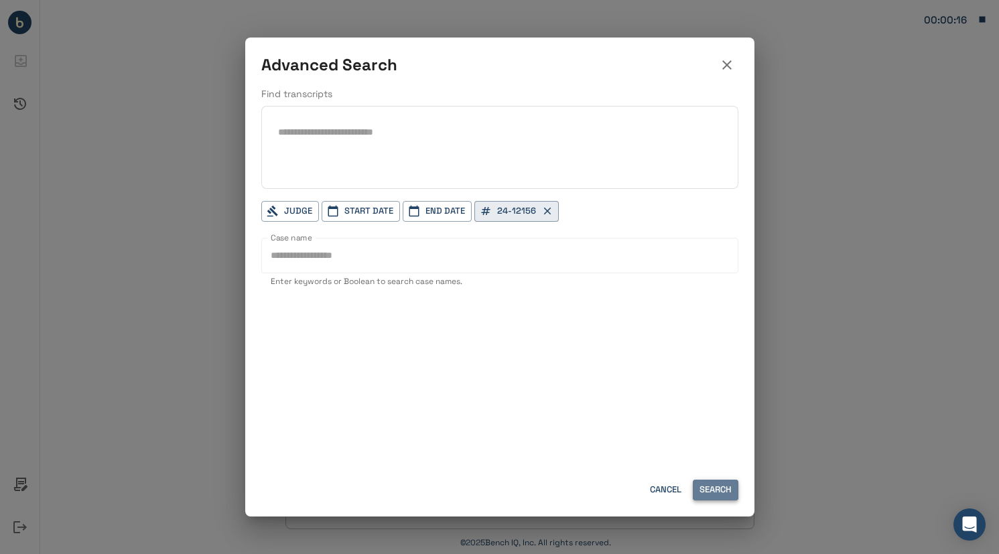
click at [727, 492] on button "Search" at bounding box center [716, 490] width 46 height 21
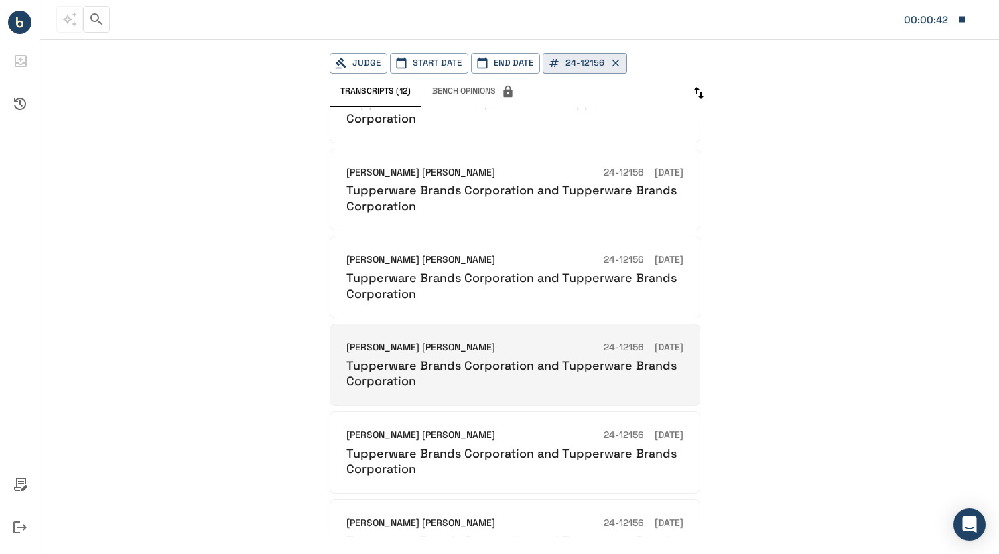
scroll to position [493, 0]
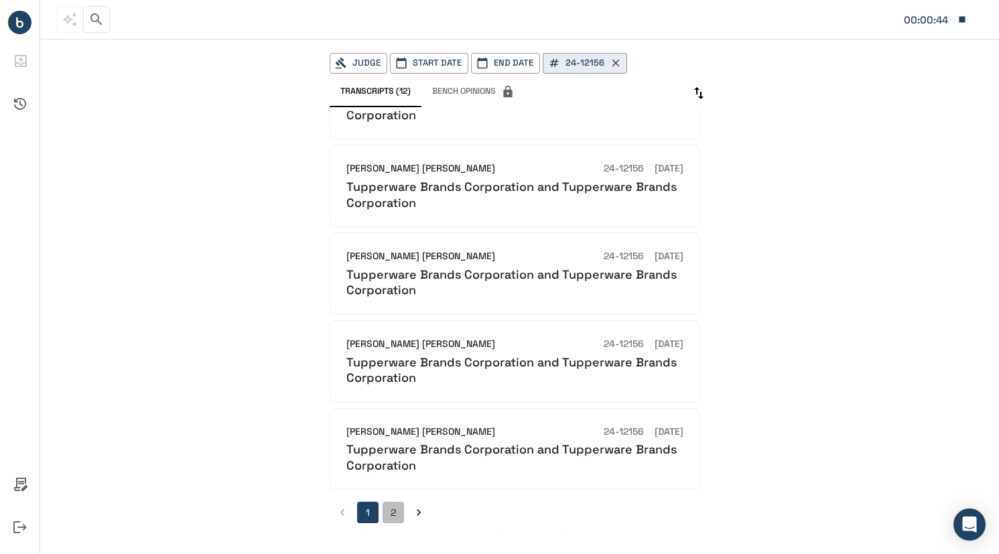
click at [392, 504] on button "2" at bounding box center [392, 512] width 21 height 21
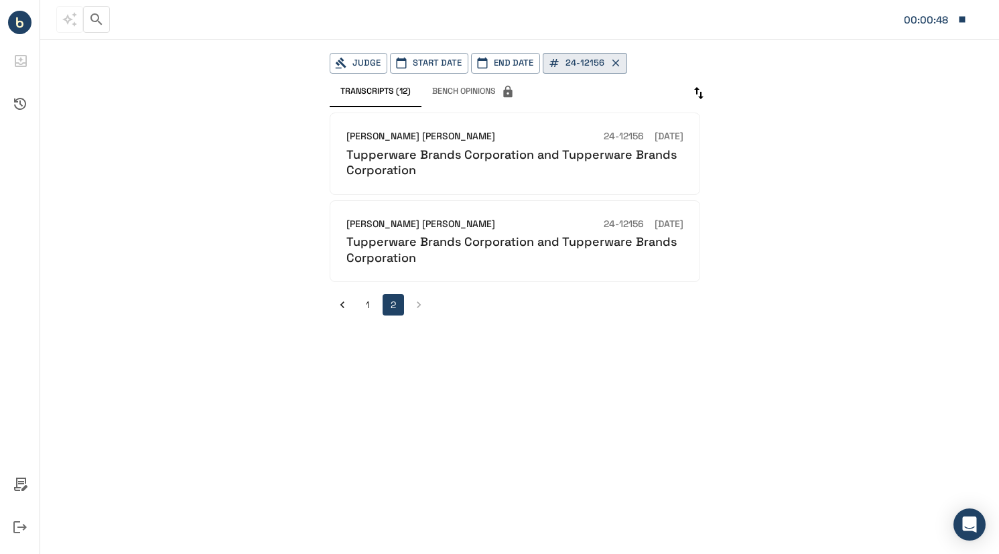
click at [370, 308] on button "1" at bounding box center [367, 304] width 21 height 21
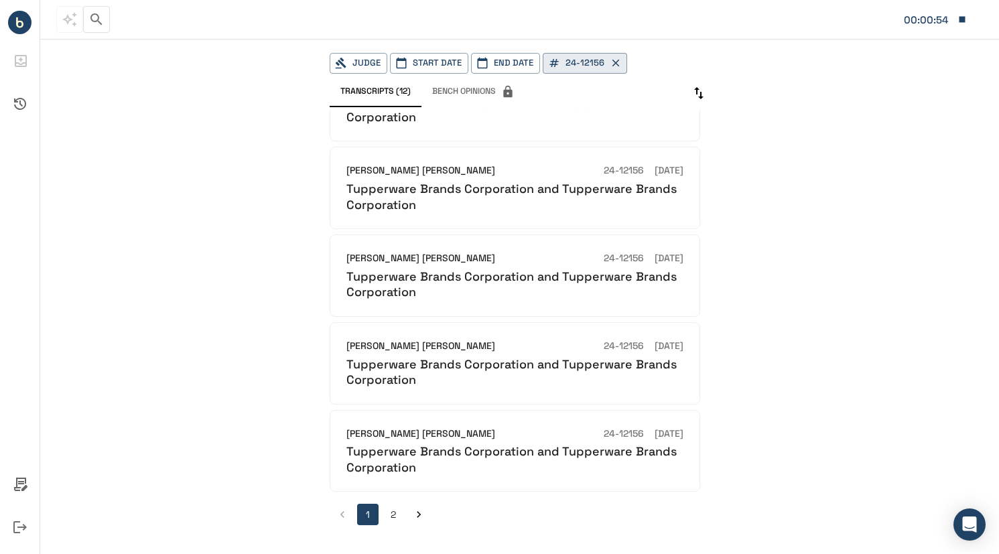
scroll to position [493, 0]
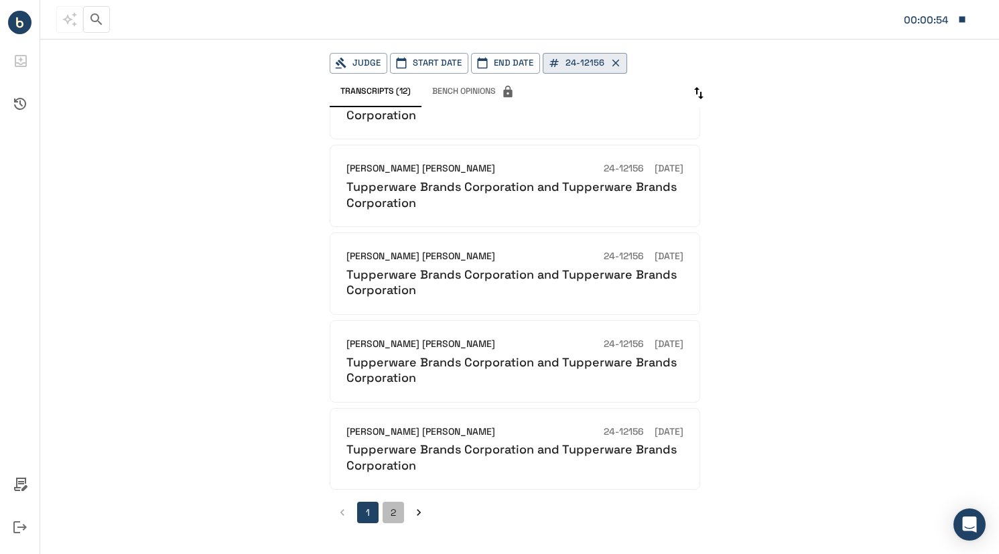
click at [397, 514] on button "2" at bounding box center [392, 512] width 21 height 21
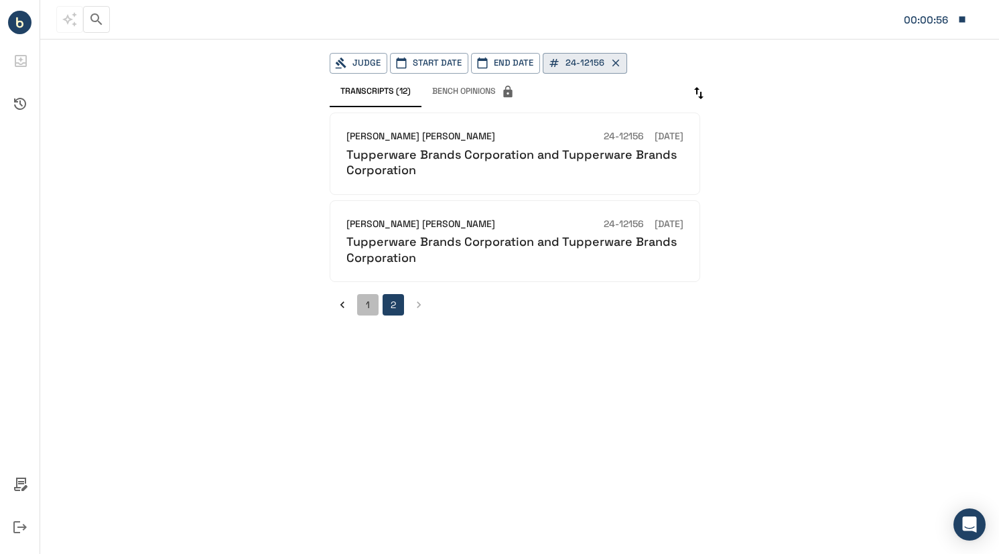
click at [359, 302] on button "1" at bounding box center [367, 304] width 21 height 21
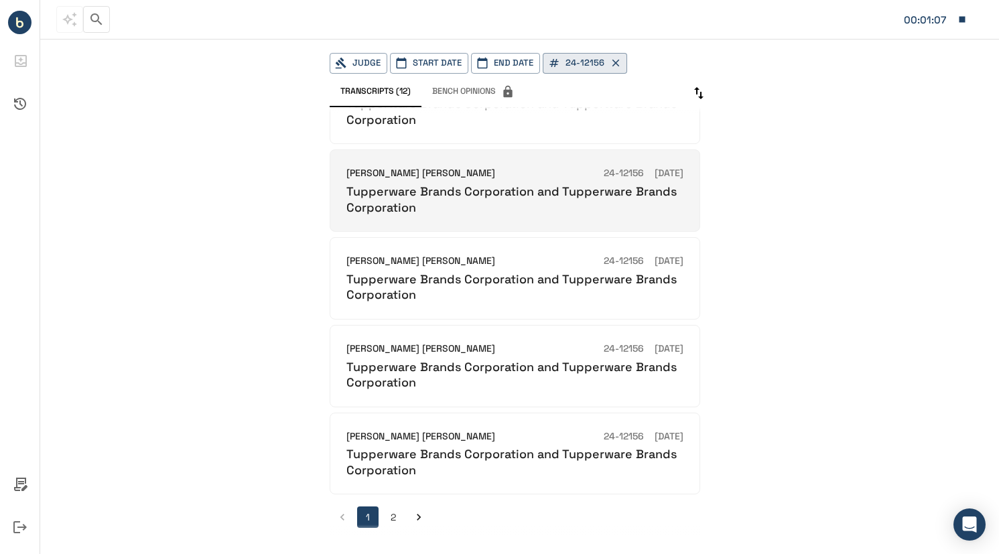
scroll to position [493, 0]
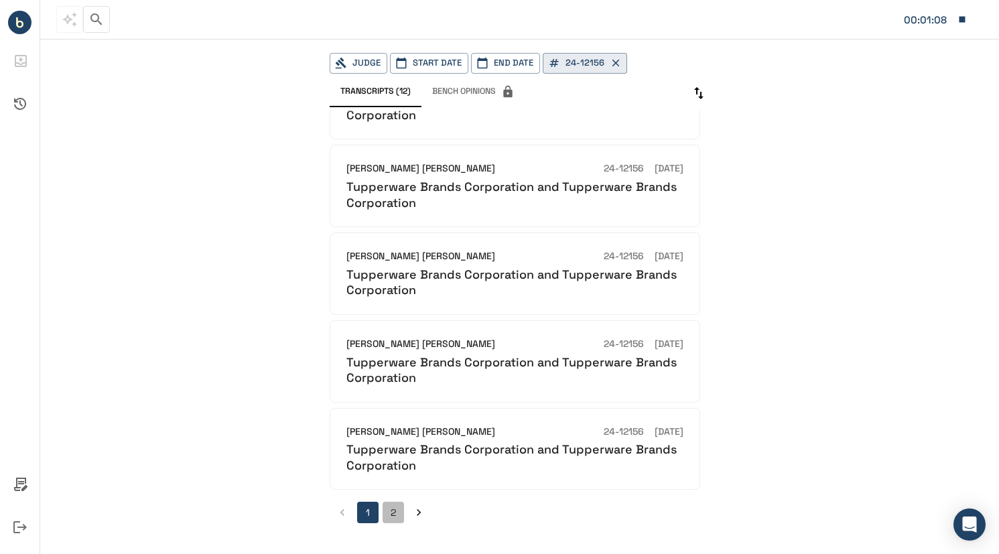
click at [397, 517] on button "2" at bounding box center [392, 512] width 21 height 21
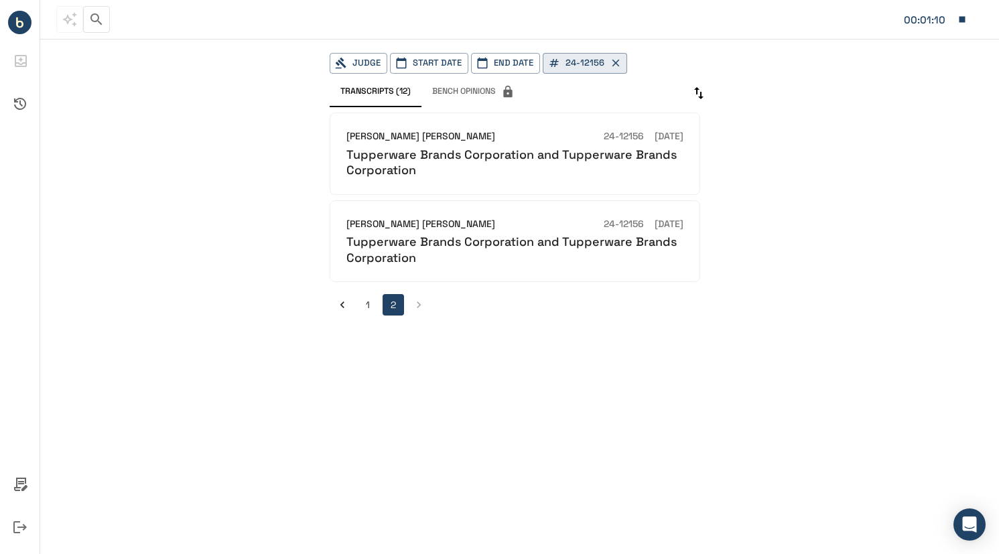
click at [360, 306] on button "1" at bounding box center [367, 304] width 21 height 21
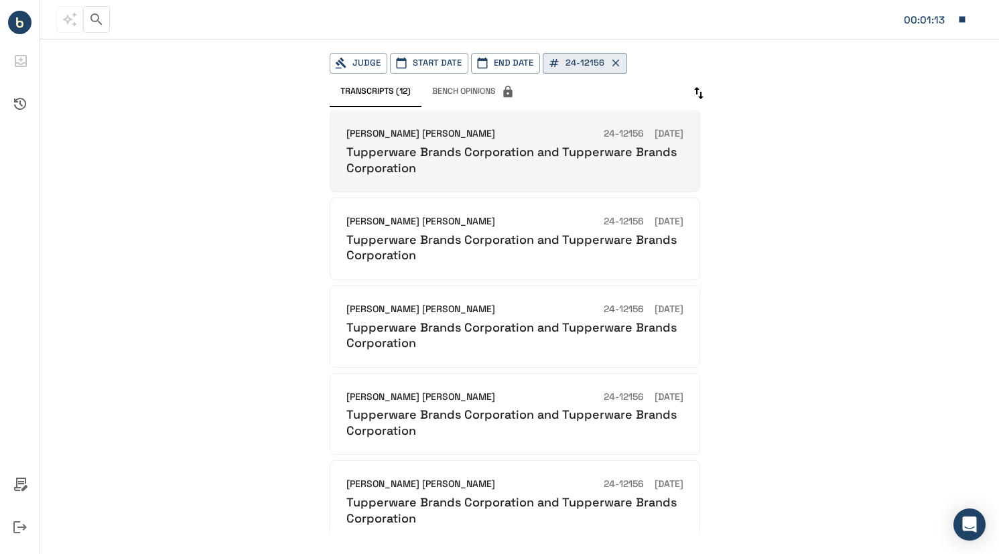
scroll to position [201, 0]
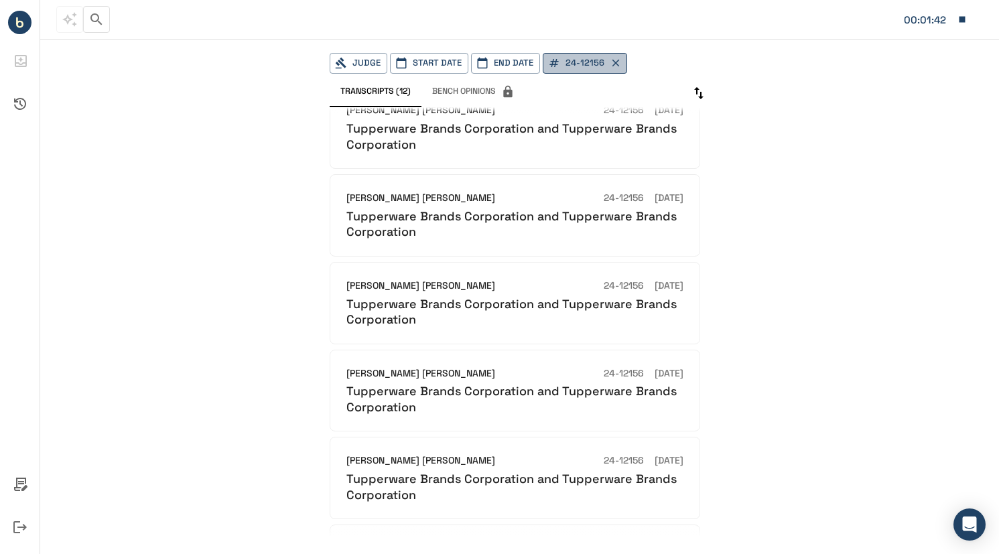
click at [612, 62] on icon "button" at bounding box center [615, 63] width 7 height 7
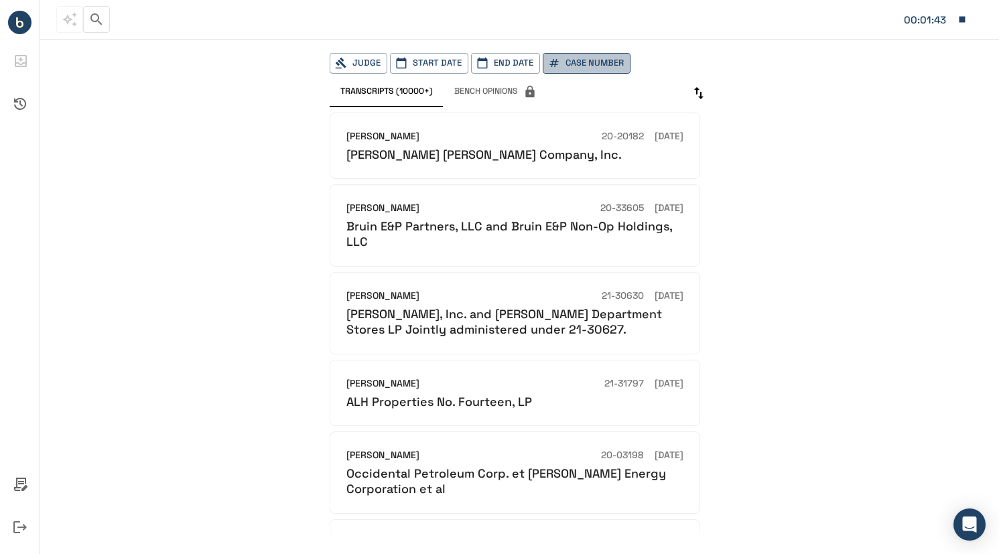
click at [589, 64] on button "Case Number" at bounding box center [587, 63] width 88 height 21
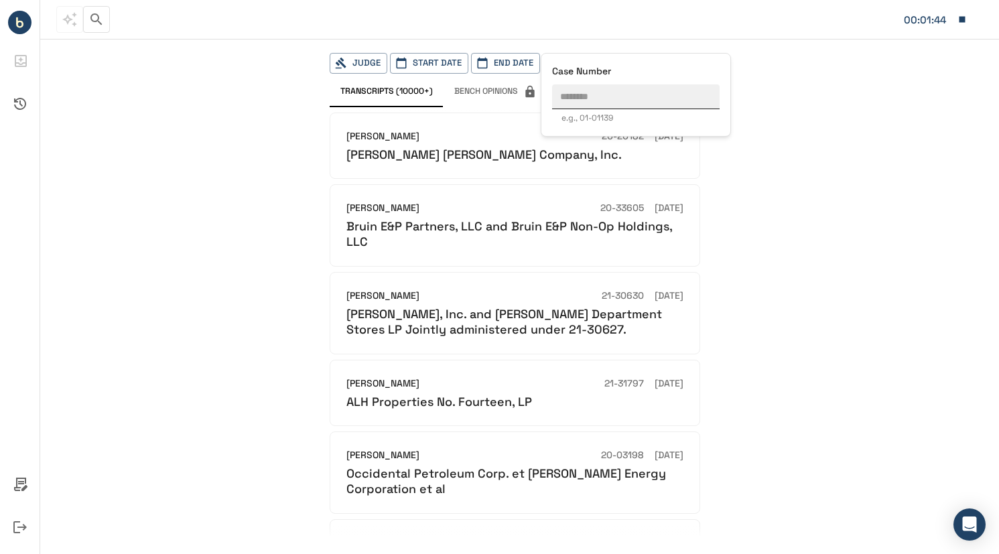
click at [596, 97] on input "text" at bounding box center [635, 96] width 167 height 25
paste input "********"
type input "********"
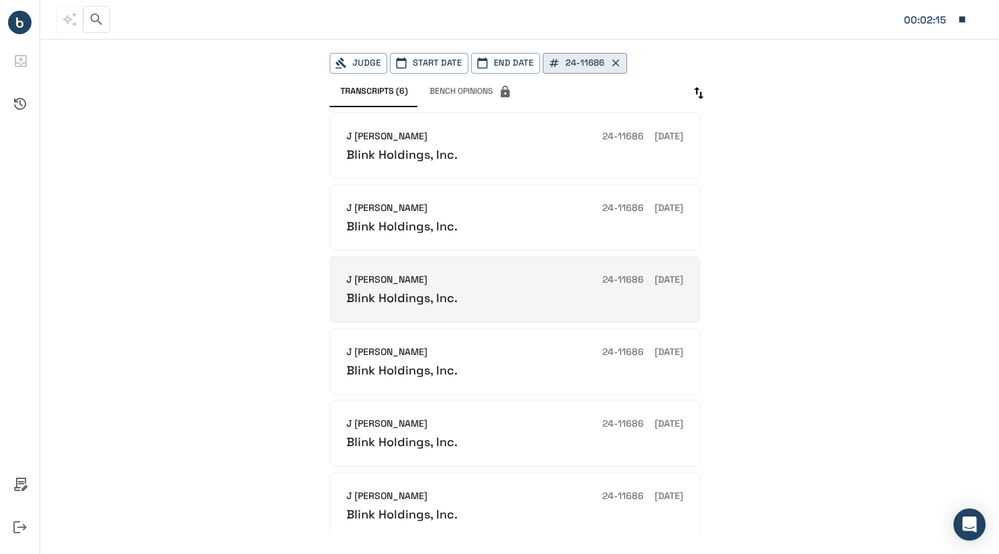
click at [524, 295] on div "Blink Holdings, Inc." at bounding box center [514, 297] width 337 height 15
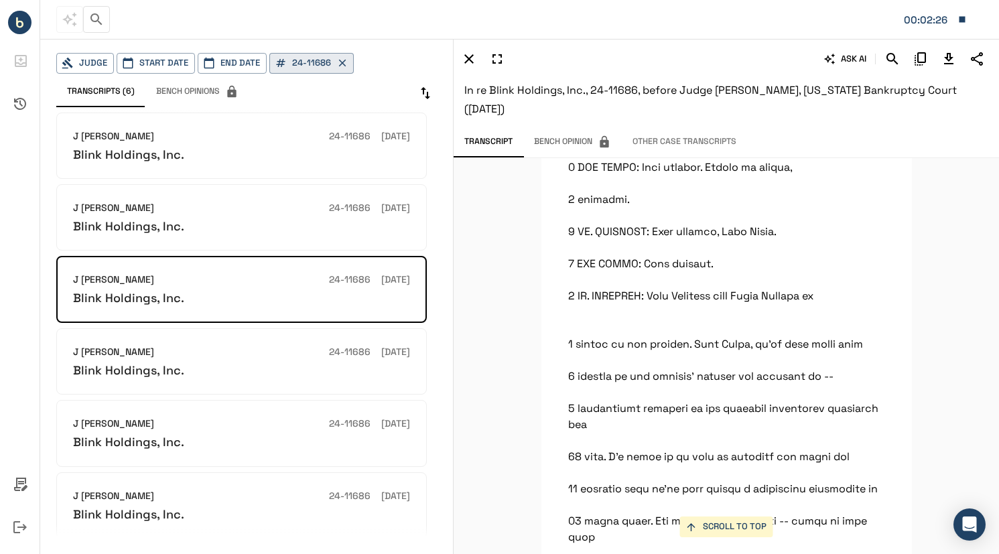
scroll to position [2880, 0]
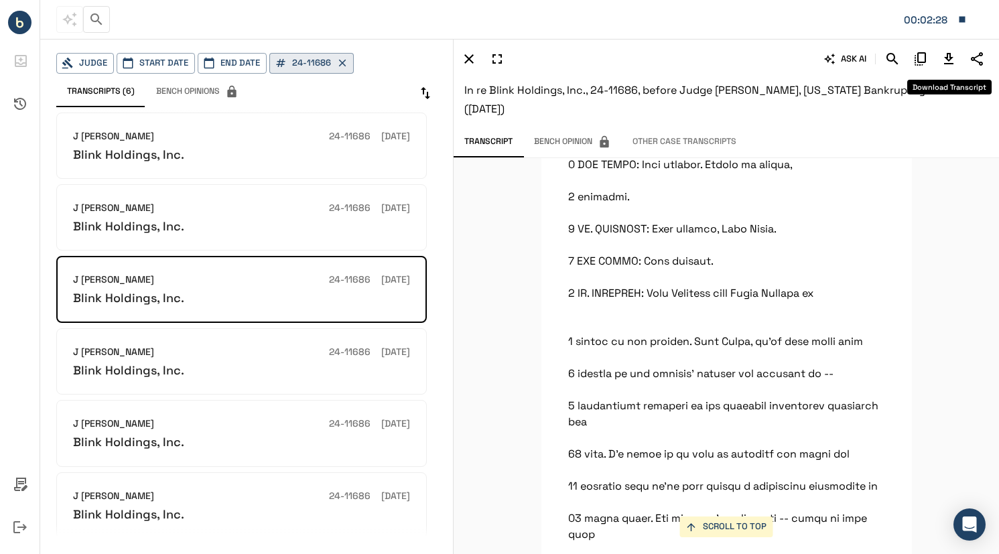
click at [953, 58] on icon "Download Transcript" at bounding box center [948, 59] width 16 height 16
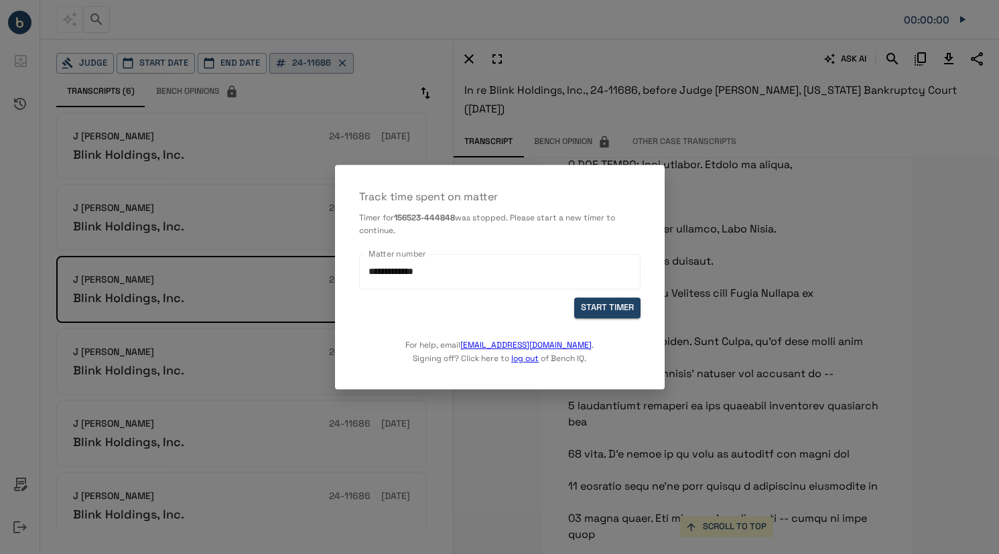
click at [540, 131] on div at bounding box center [499, 277] width 999 height 554
click at [613, 309] on button "START TIMER" at bounding box center [607, 308] width 66 height 21
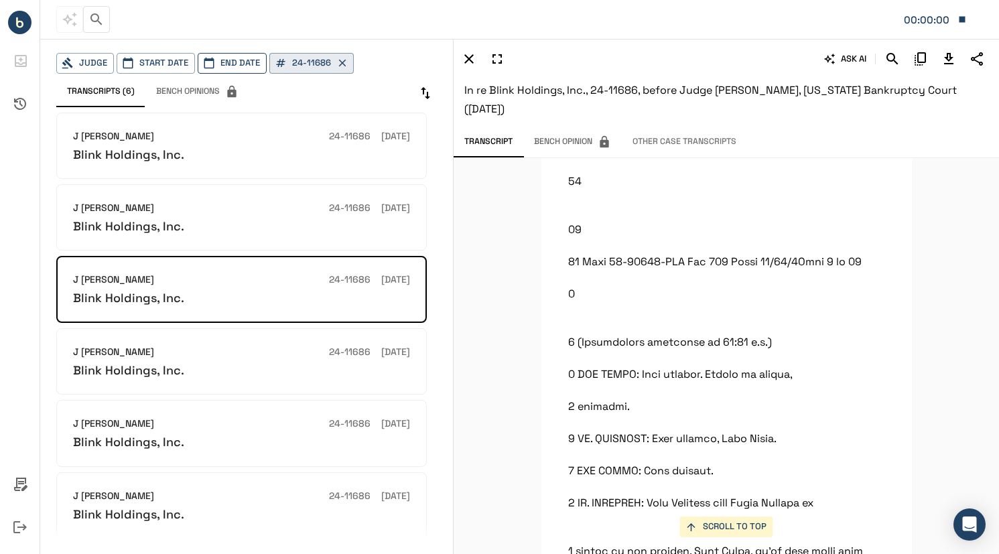
scroll to position [2411, 0]
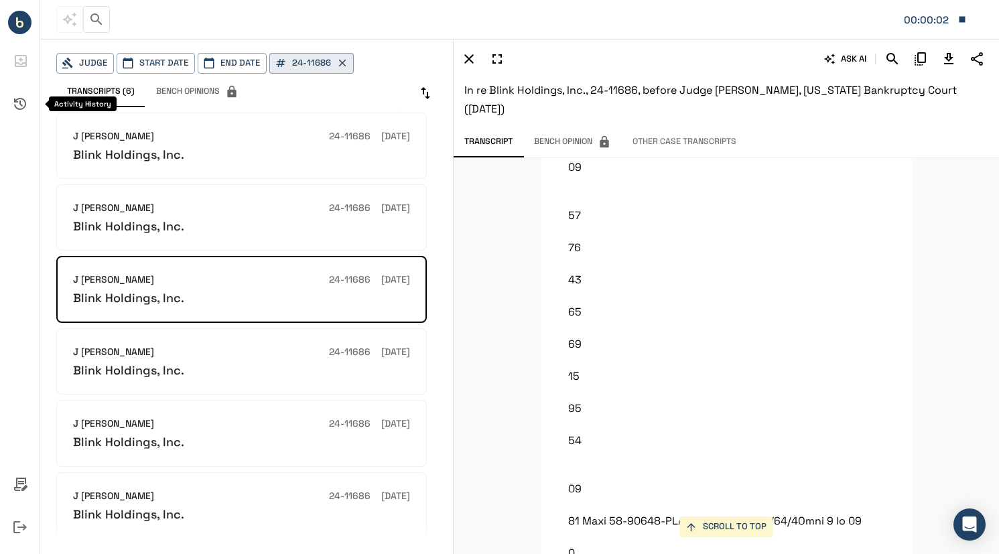
click at [21, 106] on icon "Activity History" at bounding box center [20, 104] width 32 height 32
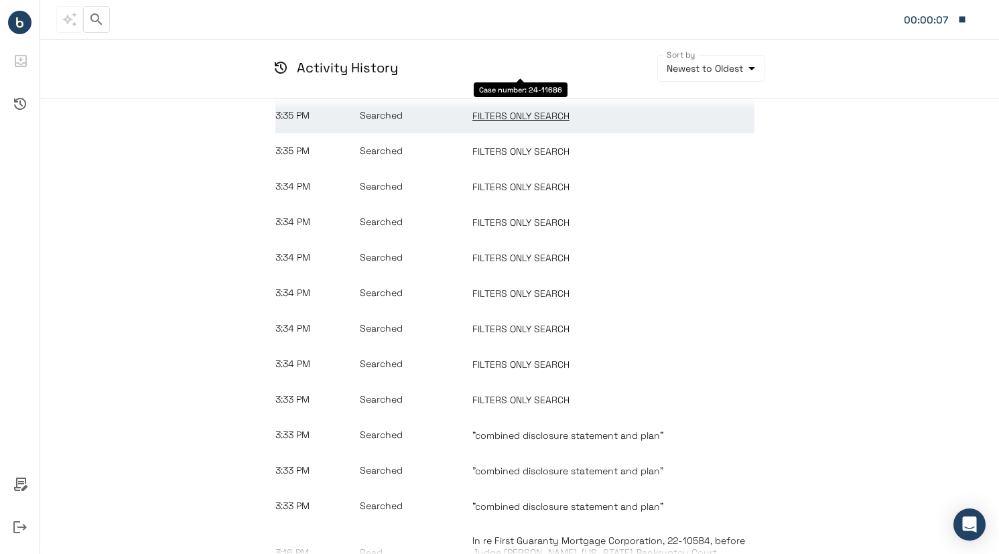
scroll to position [134, 0]
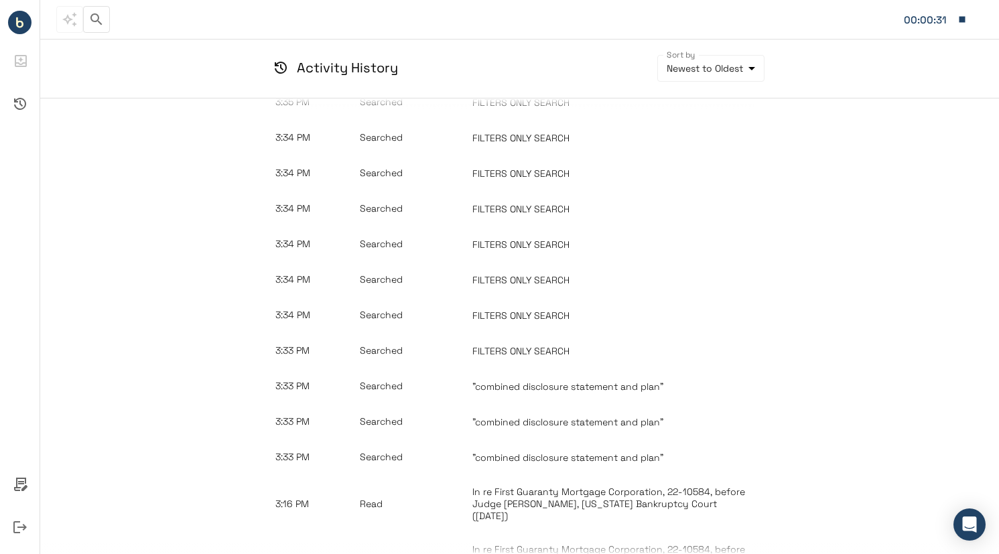
click at [961, 156] on div "[DATE] 3:36 PM Read In re Blink Holdings, Inc., 24-11686, before Judge [PERSON_…" at bounding box center [519, 338] width 958 height 480
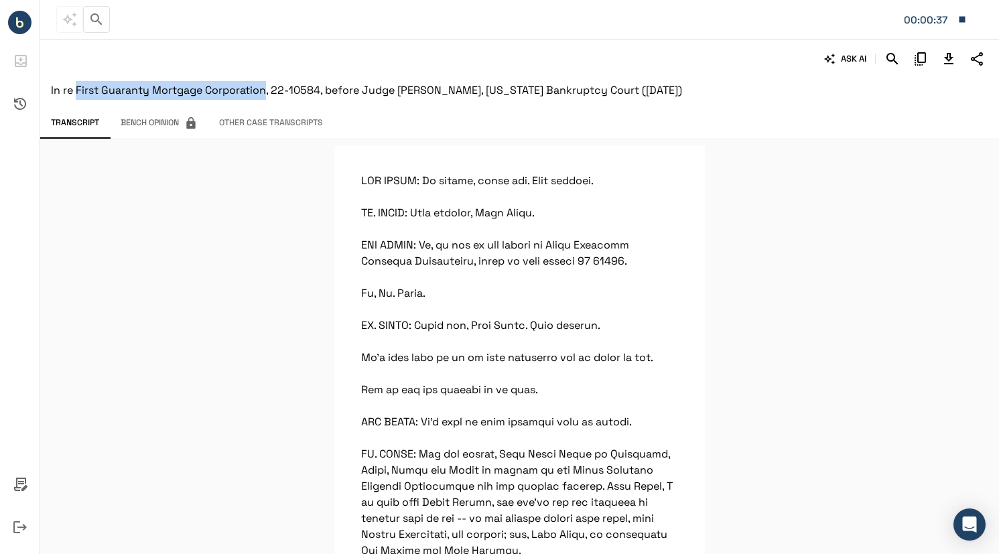
drag, startPoint x: 75, startPoint y: 88, endPoint x: 265, endPoint y: 96, distance: 190.4
click at [265, 96] on span "In re First Guaranty Mortgage Corporation, 22-10584, before Judge [PERSON_NAME]…" at bounding box center [366, 90] width 631 height 14
copy span "First Guaranty Mortgage Corporation"
click at [966, 18] on icon "button" at bounding box center [962, 19] width 12 height 12
